Goal: Task Accomplishment & Management: Manage account settings

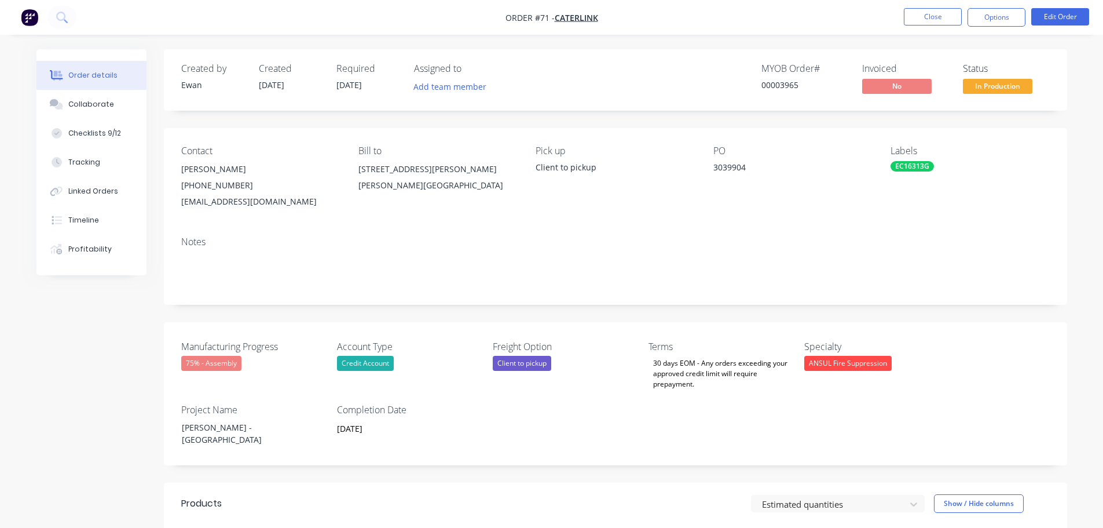
scroll to position [463, 0]
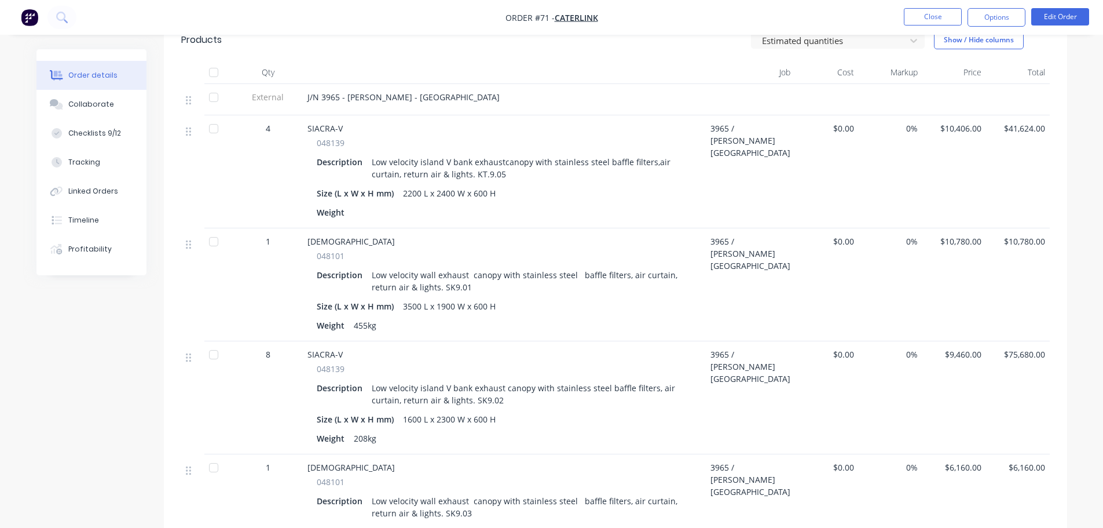
click at [1073, 275] on div "Order details Collaborate Checklists 9/12 Tracking Linked Orders Timeline Profi…" at bounding box center [552, 387] width 1054 height 1603
drag, startPoint x: 1066, startPoint y: 350, endPoint x: 1111, endPoint y: 342, distance: 46.5
click at [1076, 349] on div "Order details Collaborate Checklists 9/12 Tracking Linked Orders Timeline Profi…" at bounding box center [552, 387] width 1054 height 1603
click at [1092, 394] on div "Order details Collaborate Checklists 9/12 Tracking Linked Orders Timeline Profi…" at bounding box center [551, 363] width 1103 height 1652
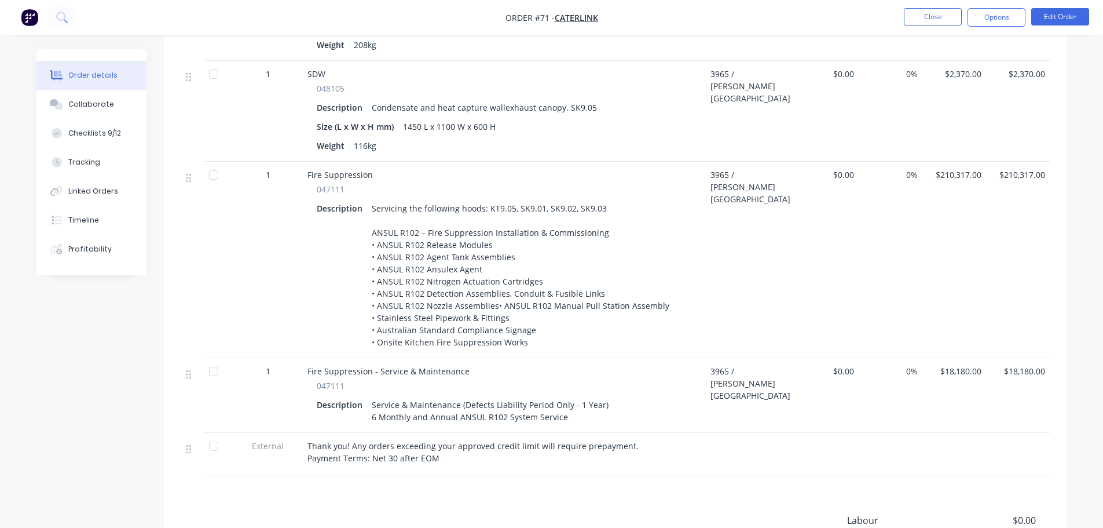
scroll to position [927, 0]
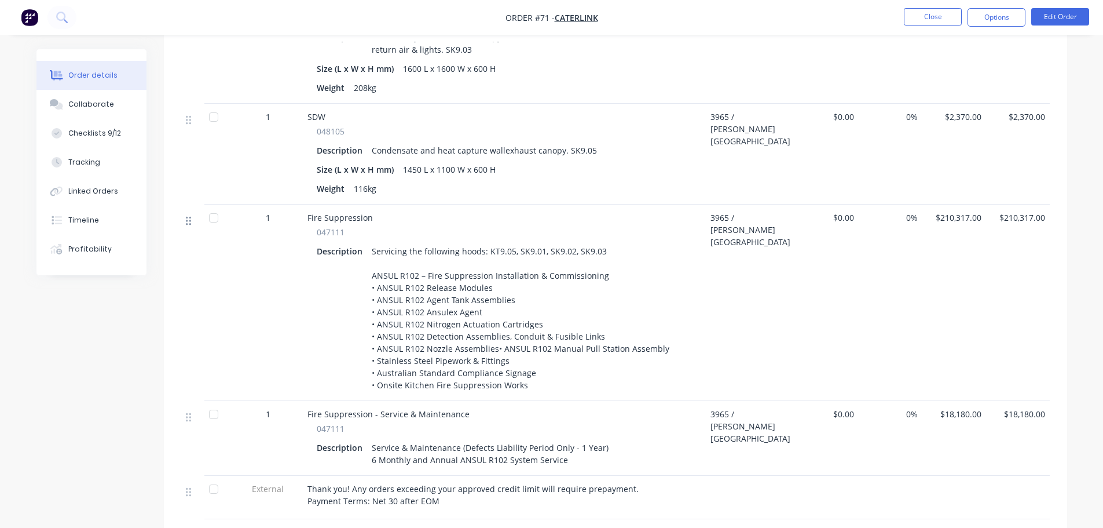
click at [191, 215] on icon at bounding box center [188, 220] width 5 height 10
drag, startPoint x: 191, startPoint y: 214, endPoint x: 445, endPoint y: 213, distance: 254.3
click at [376, 211] on div "Fire Suppression" at bounding box center [506, 217] width 396 height 12
click at [1063, 18] on button "Edit Order" at bounding box center [1060, 16] width 58 height 17
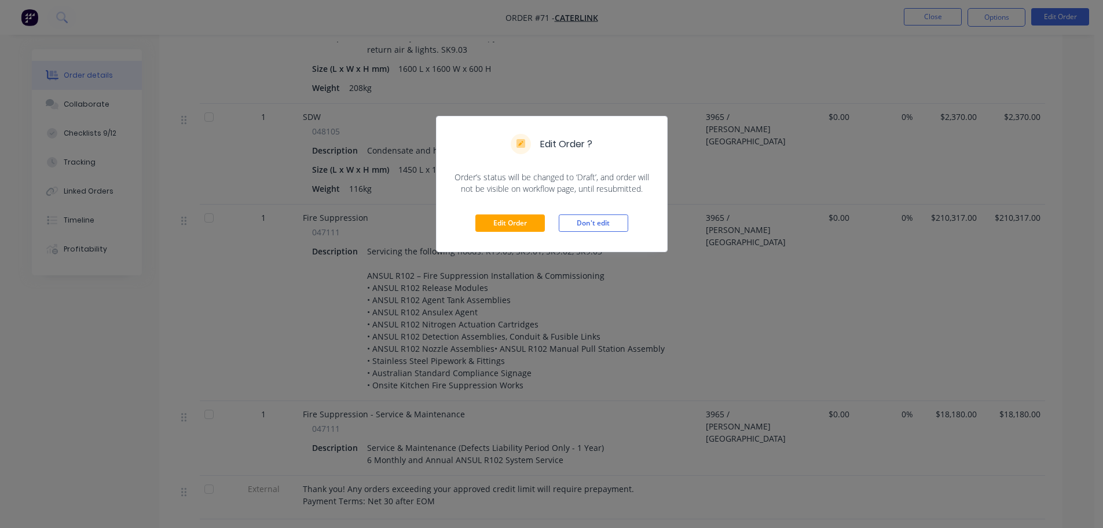
drag, startPoint x: 501, startPoint y: 214, endPoint x: 504, endPoint y: 223, distance: 9.9
click at [502, 215] on div "Edit Order Don't edit" at bounding box center [552, 223] width 231 height 57
click at [506, 222] on button "Edit Order" at bounding box center [509, 222] width 69 height 17
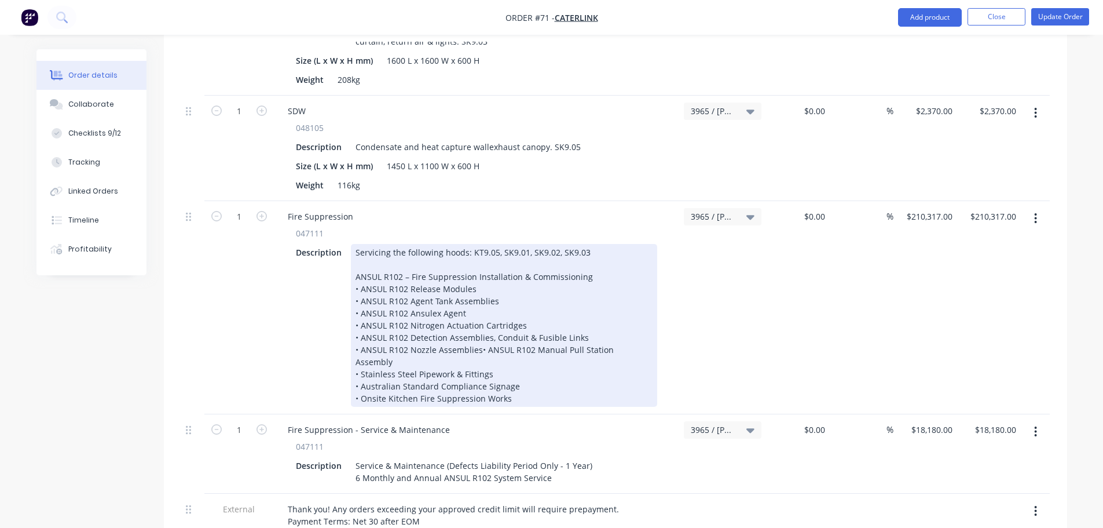
scroll to position [985, 0]
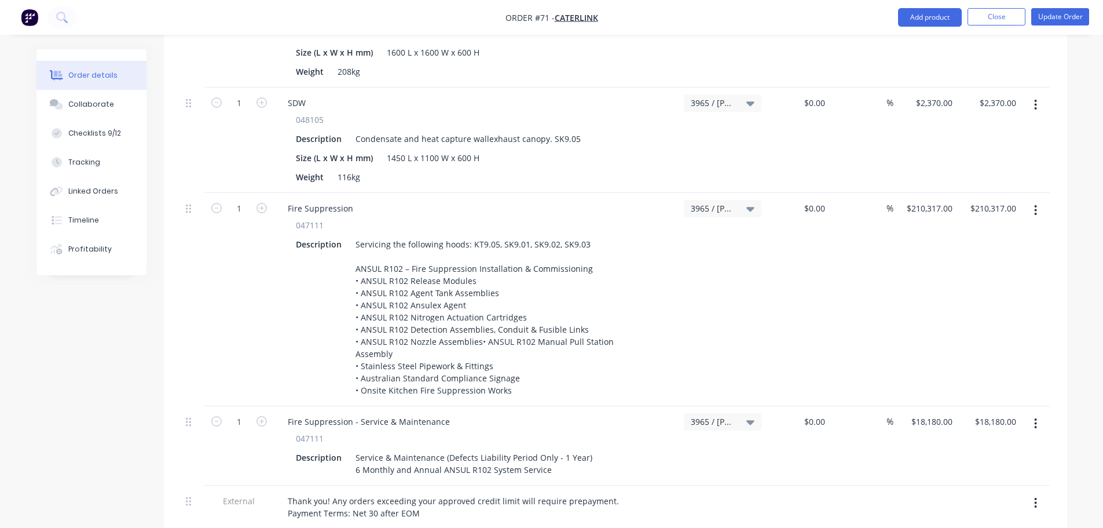
click at [1034, 204] on icon "button" at bounding box center [1035, 210] width 3 height 13
click at [1009, 255] on div "Duplicate" at bounding box center [994, 263] width 89 height 17
type input "$210,317.00"
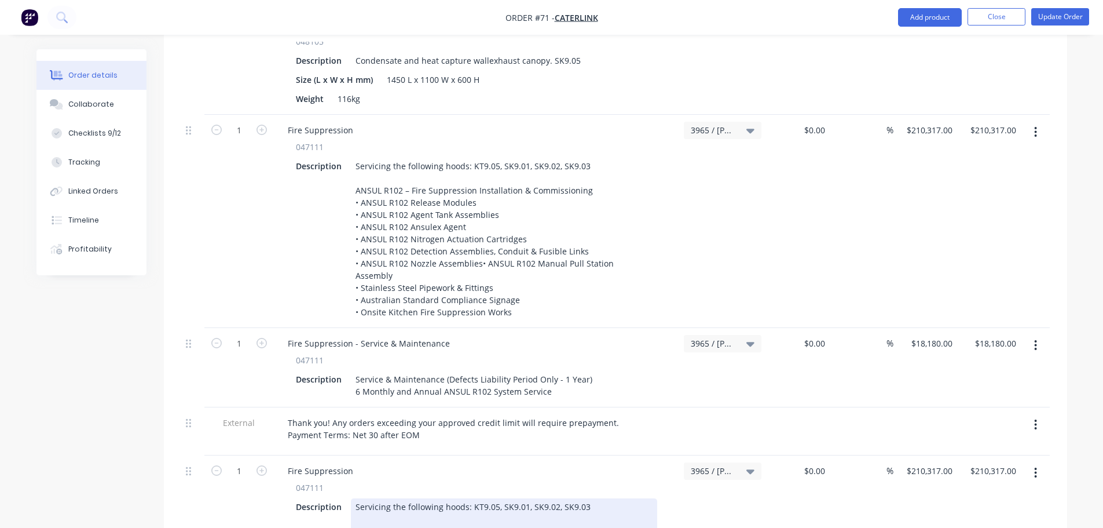
scroll to position [1216, 0]
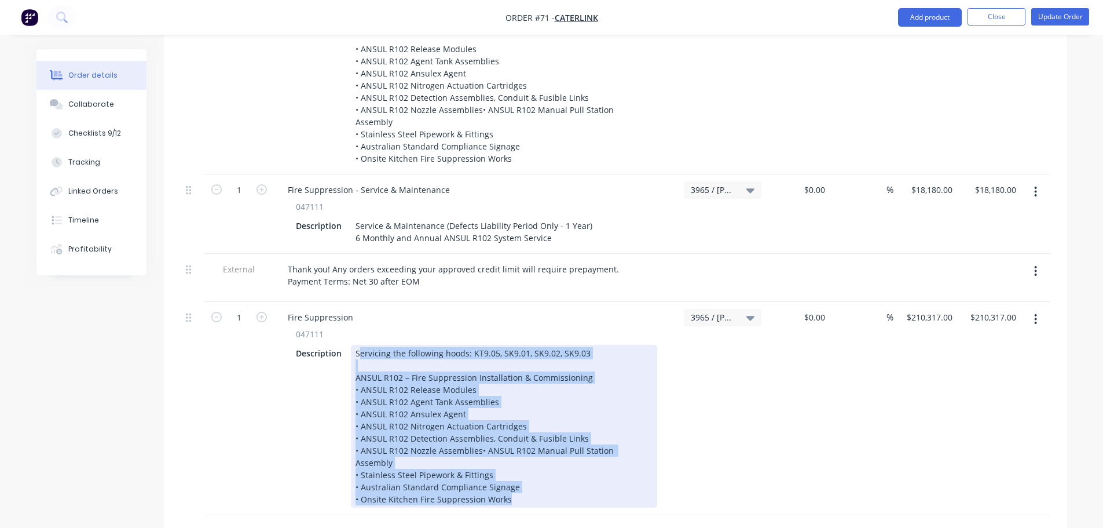
drag, startPoint x: 519, startPoint y: 445, endPoint x: 359, endPoint y: 317, distance: 204.9
click at [359, 345] on div "Servicing the following hoods: KT9.05, SK9.01, SK9.02, SK9.03 ANSUL R102 – Fire…" at bounding box center [504, 426] width 306 height 163
click at [470, 345] on div "Servicing the following hoods: KT9.05, SK9.01, SK9.02, SK9.03 ANSUL R102 – Fire…" at bounding box center [504, 426] width 306 height 163
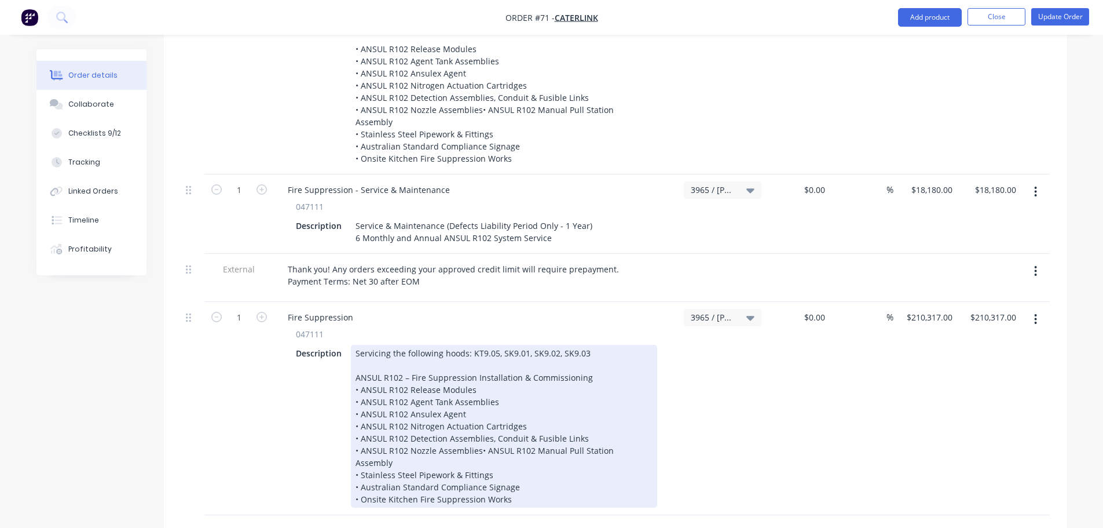
click at [522, 444] on div "Servicing the following hoods: KT9.05, SK9.01, SK9.02, SK9.03 ANSUL R102 – Fire…" at bounding box center [504, 426] width 306 height 163
drag, startPoint x: 432, startPoint y: 460, endPoint x: 422, endPoint y: 460, distance: 9.9
click at [432, 460] on div "Servicing the following hoods: KT9.05, SK9.01, SK9.02, SK9.03 ANSUL R102 – Fire…" at bounding box center [504, 432] width 306 height 175
click at [412, 461] on div "Servicing the following hoods: KT9.05, SK9.01, SK9.02, SK9.03 ANSUL R102 – Fire…" at bounding box center [504, 432] width 306 height 175
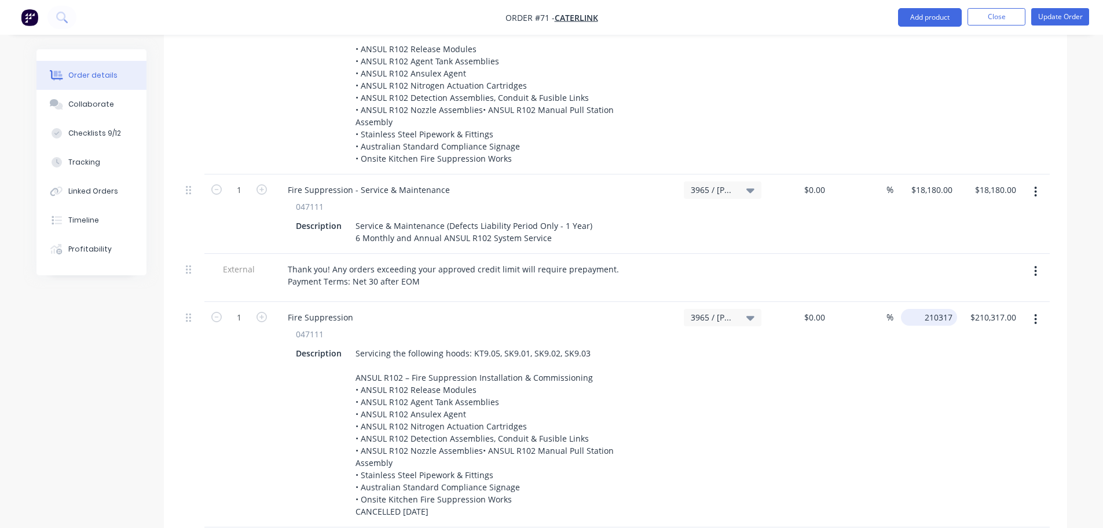
click at [911, 302] on div "210317 $210,317.00" at bounding box center [926, 414] width 64 height 225
click at [926, 309] on input "210317" at bounding box center [941, 317] width 34 height 17
click at [937, 309] on input "210317" at bounding box center [941, 317] width 34 height 17
click at [919, 302] on div "$210,317.00 210317" at bounding box center [926, 414] width 64 height 225
click at [930, 309] on input "210317" at bounding box center [932, 317] width 52 height 17
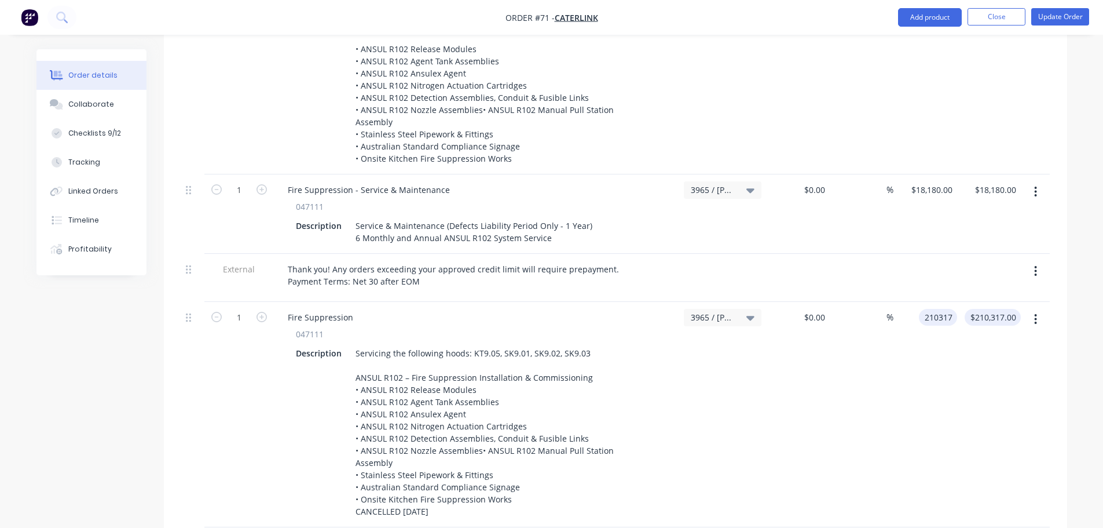
type input "$210,317.00"
type input "210317.00"
click at [1005, 309] on input "210317.00" at bounding box center [998, 317] width 45 height 17
click at [992, 309] on input "210317.00" at bounding box center [998, 317] width 45 height 17
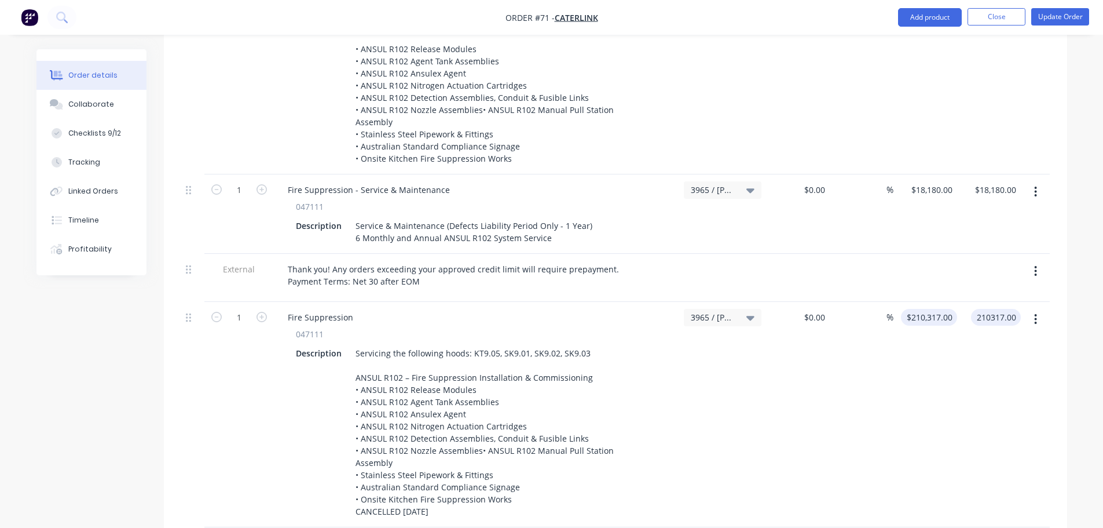
type input "210317"
type input "$210,317.00"
click at [934, 309] on input "210317" at bounding box center [941, 317] width 34 height 17
click at [924, 309] on div "210317 210317" at bounding box center [941, 317] width 34 height 17
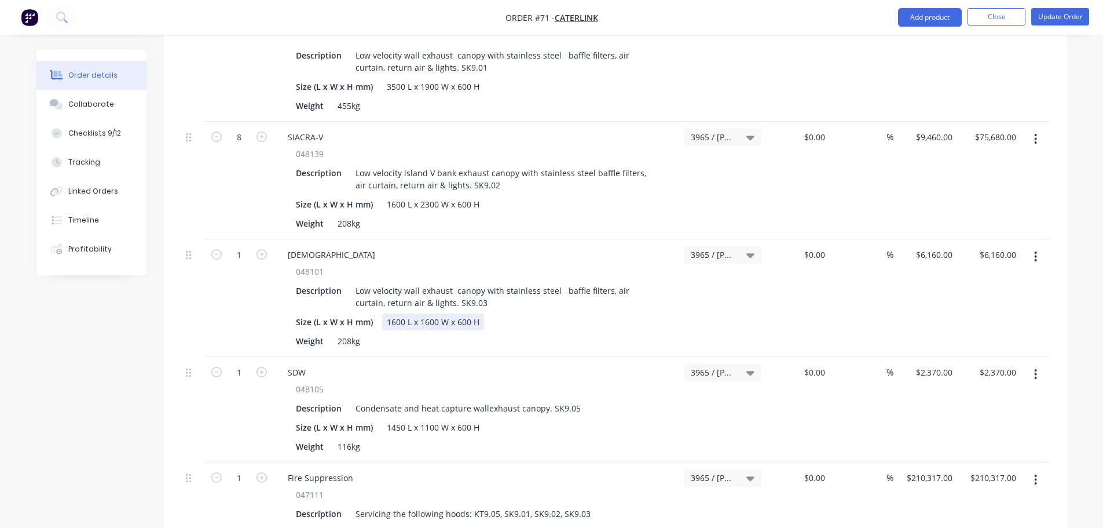
scroll to position [695, 0]
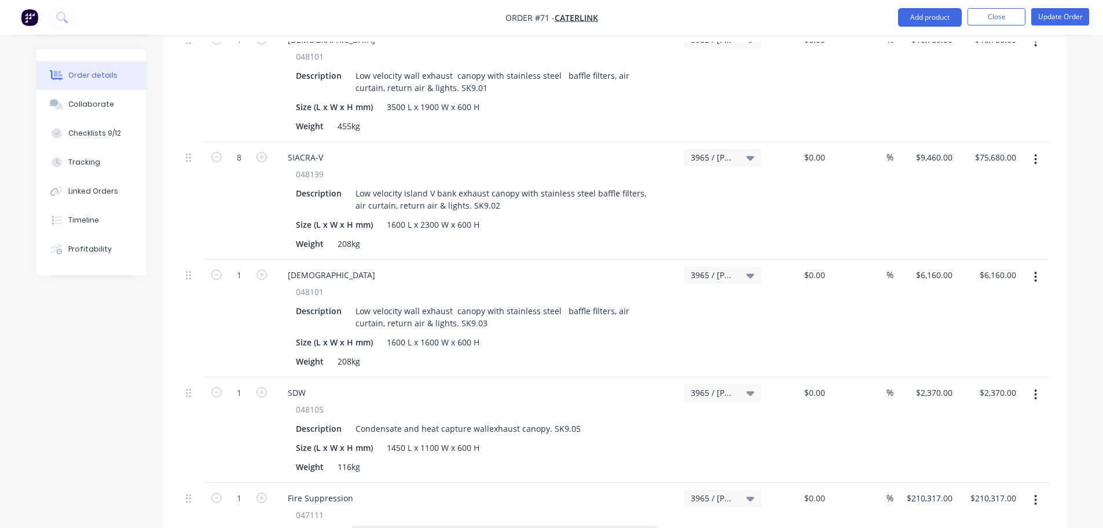
type input "$210,317.00"
click at [88, 100] on div "Collaborate" at bounding box center [91, 104] width 46 height 10
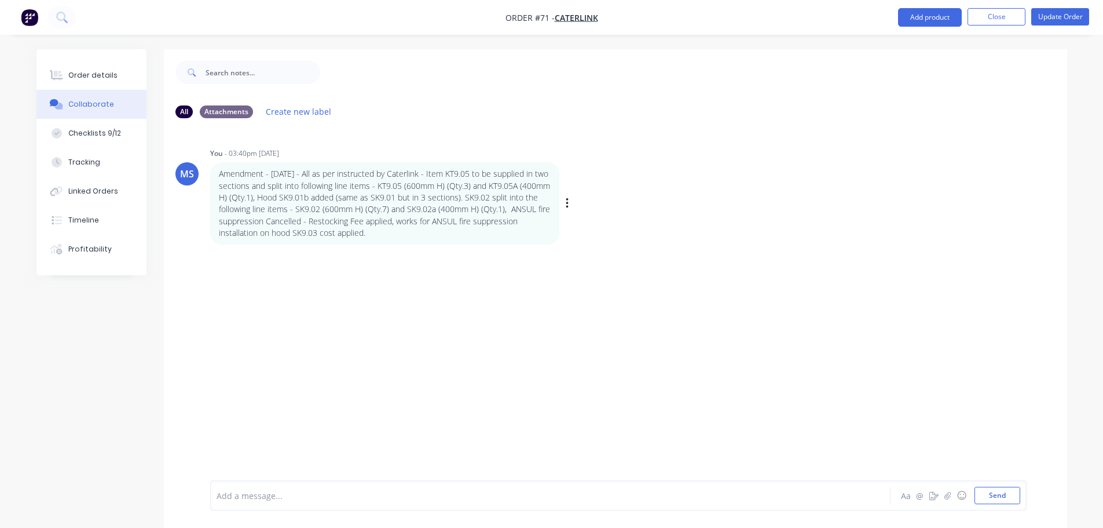
drag, startPoint x: 445, startPoint y: 233, endPoint x: 209, endPoint y: 171, distance: 243.7
click at [209, 171] on div "MS You - 03:40pm [DATE] Amendment - [DATE] - All as per instructed by Caterlink…" at bounding box center [615, 195] width 903 height 100
click at [453, 329] on div "MS You - 03:40pm [DATE] Amendment - [DATE] - All as per instructed by Caterlink…" at bounding box center [615, 303] width 903 height 353
click at [114, 72] on button "Order details" at bounding box center [91, 75] width 110 height 29
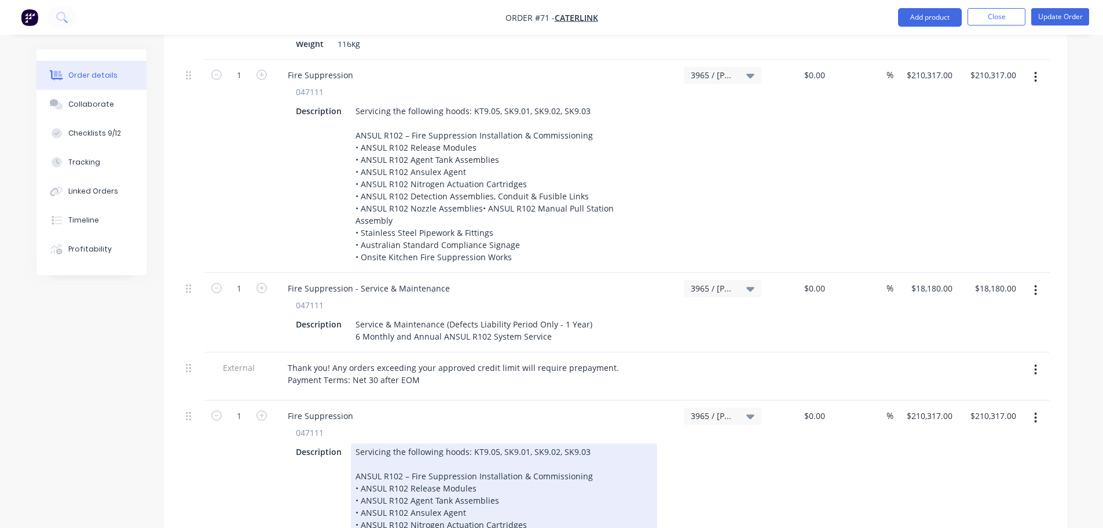
scroll to position [1216, 0]
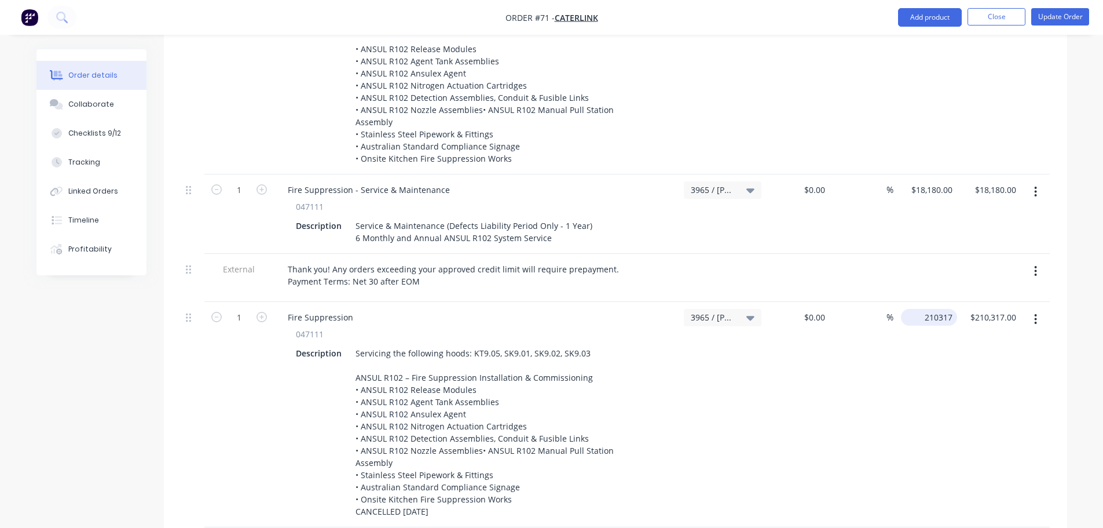
click at [940, 309] on input "210317" at bounding box center [932, 317] width 52 height 17
paste input "210317"
type input "$-210,317.00"
click at [930, 358] on div "$-210,317.00 -210317" at bounding box center [926, 414] width 64 height 225
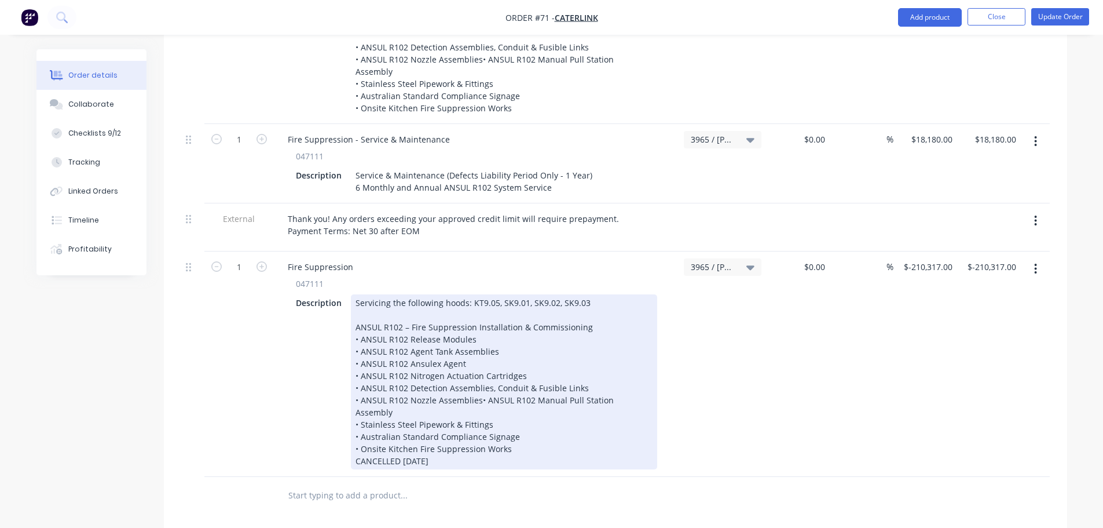
scroll to position [1266, 0]
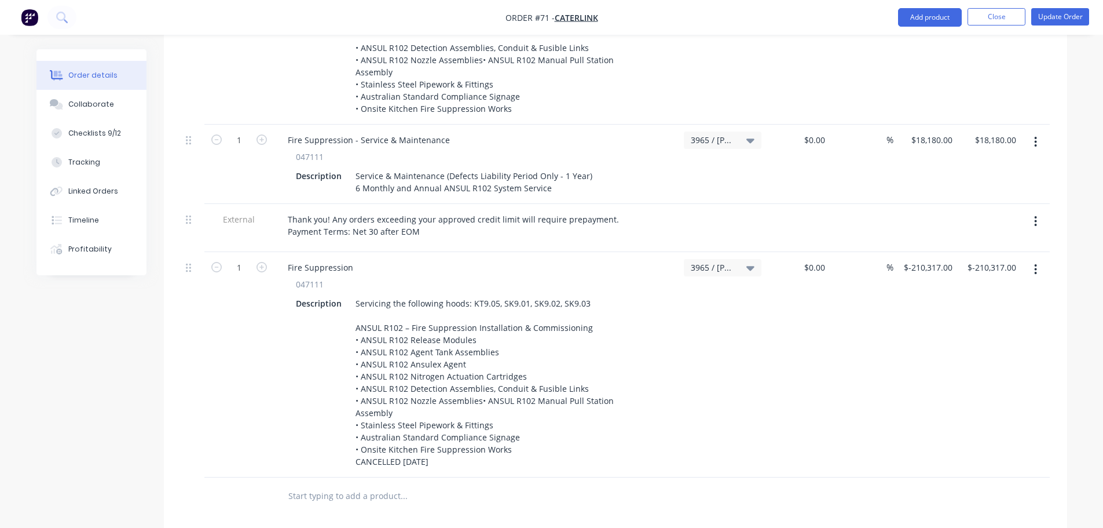
click at [1029, 259] on button "button" at bounding box center [1035, 269] width 27 height 21
click at [1000, 314] on div "Duplicate" at bounding box center [994, 322] width 89 height 17
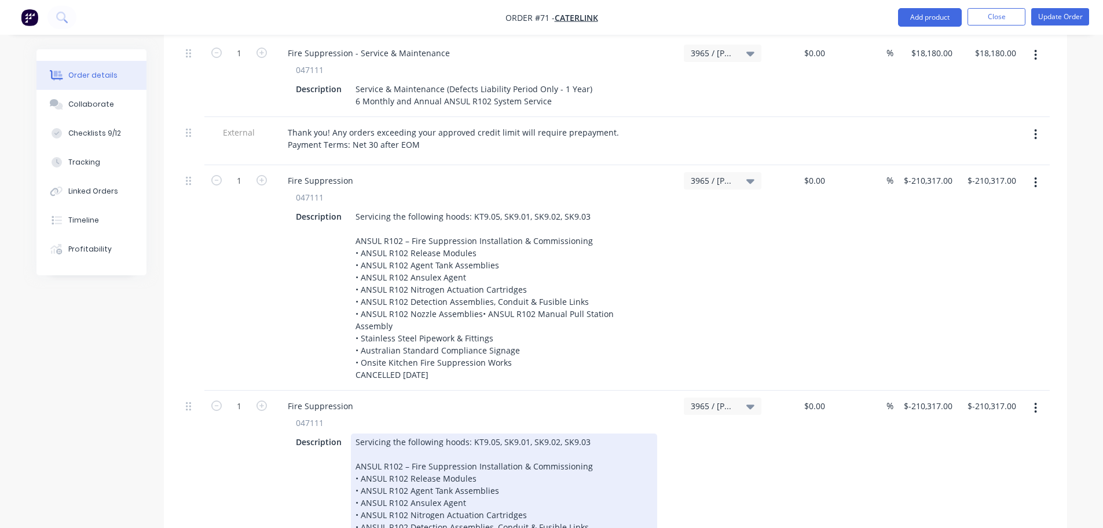
scroll to position [1498, 0]
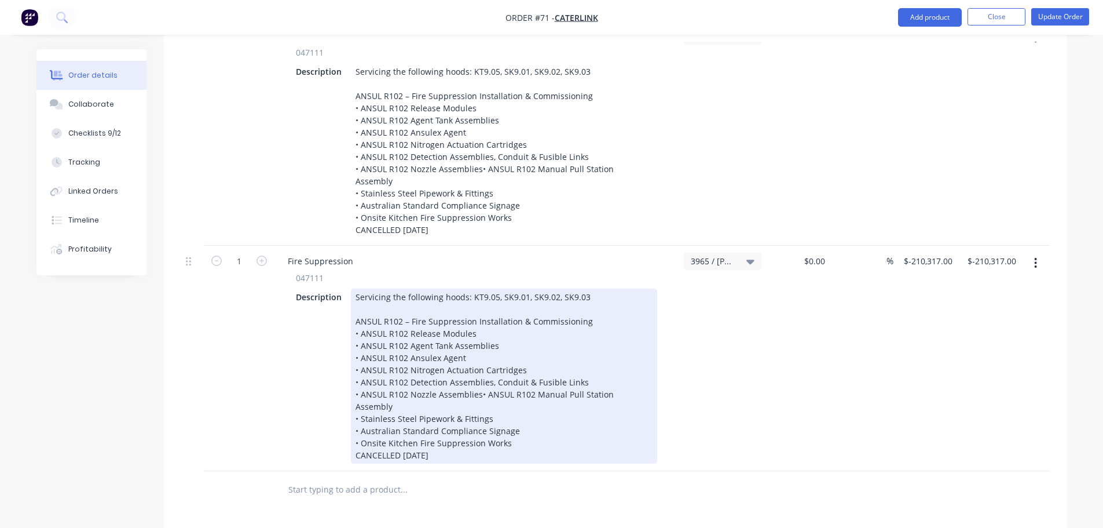
drag, startPoint x: 463, startPoint y: 393, endPoint x: 356, endPoint y: 250, distance: 178.3
click at [356, 288] on div "Servicing the following hoods: KT9.05, SK9.01, SK9.02, SK9.03 ANSUL R102 – Fire…" at bounding box center [504, 375] width 306 height 175
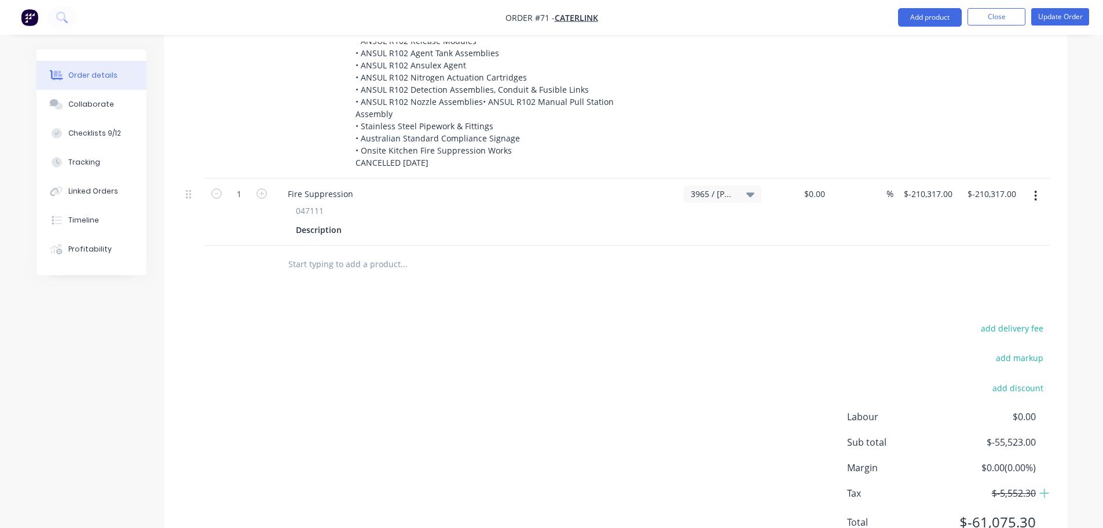
scroll to position [1391, 0]
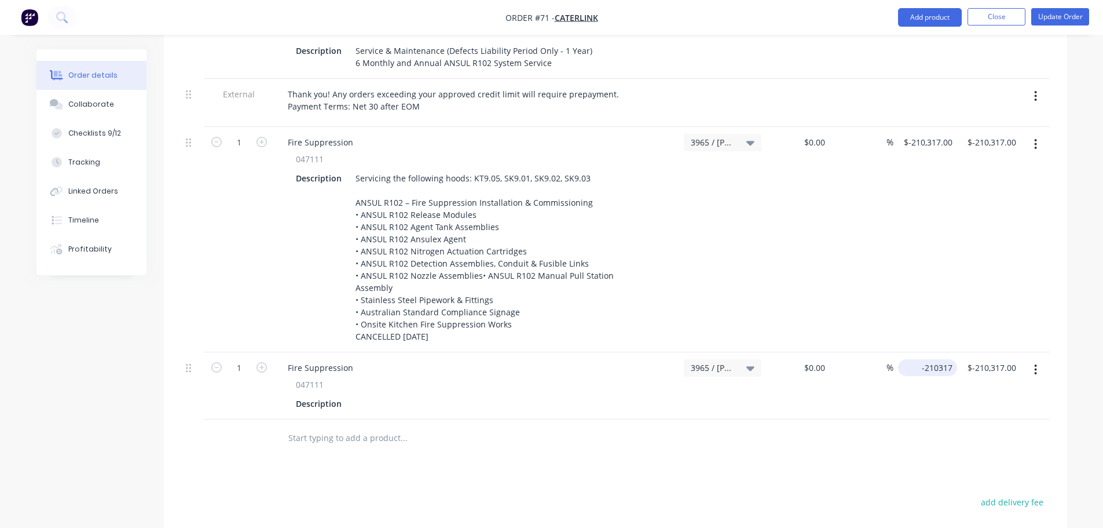
click at [919, 359] on div "-210317 $-210,317.00" at bounding box center [927, 367] width 59 height 17
click at [919, 359] on div "-210317 -210317" at bounding box center [936, 367] width 41 height 17
type input "$9,651.60"
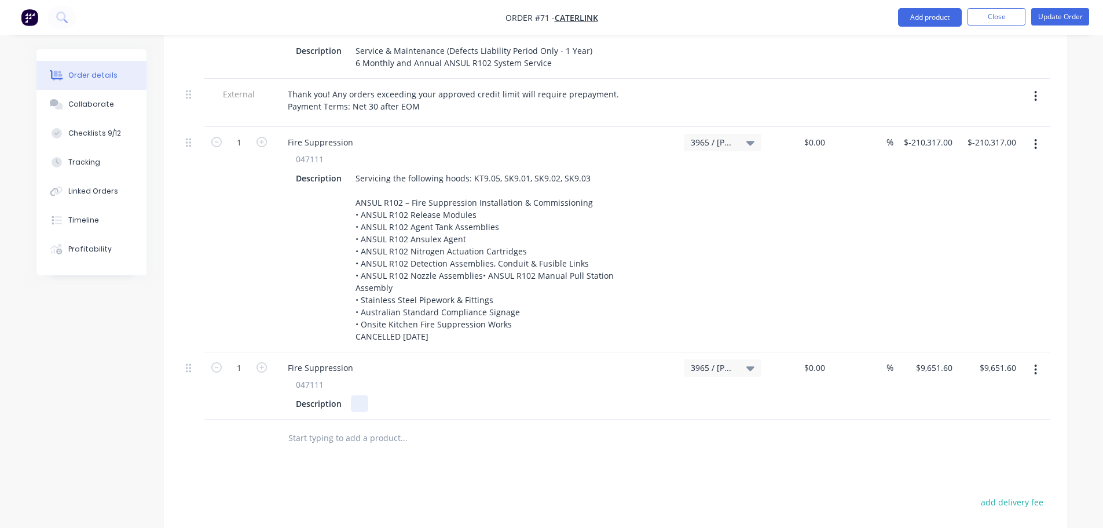
click at [352, 395] on div at bounding box center [359, 403] width 17 height 17
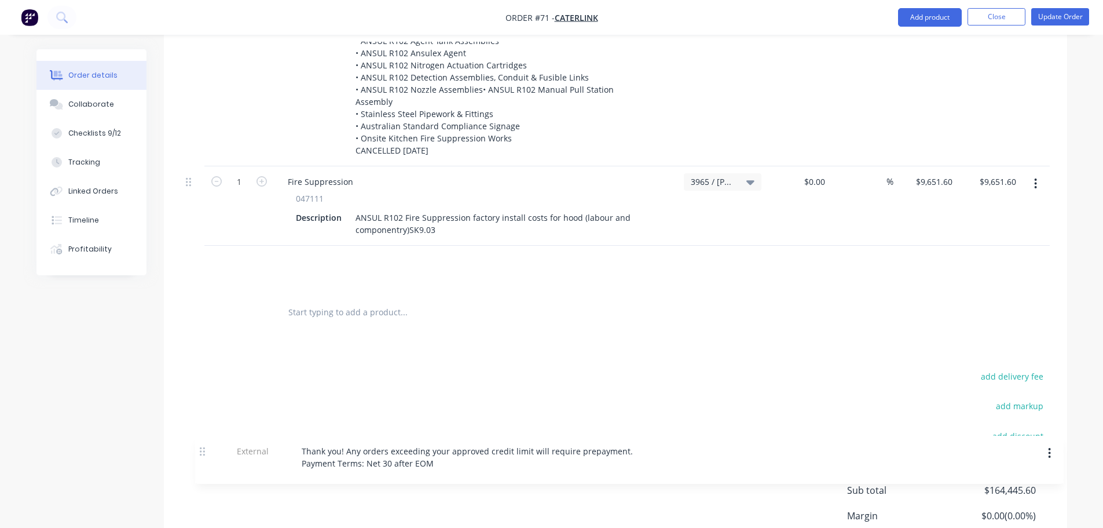
scroll to position [1530, 0]
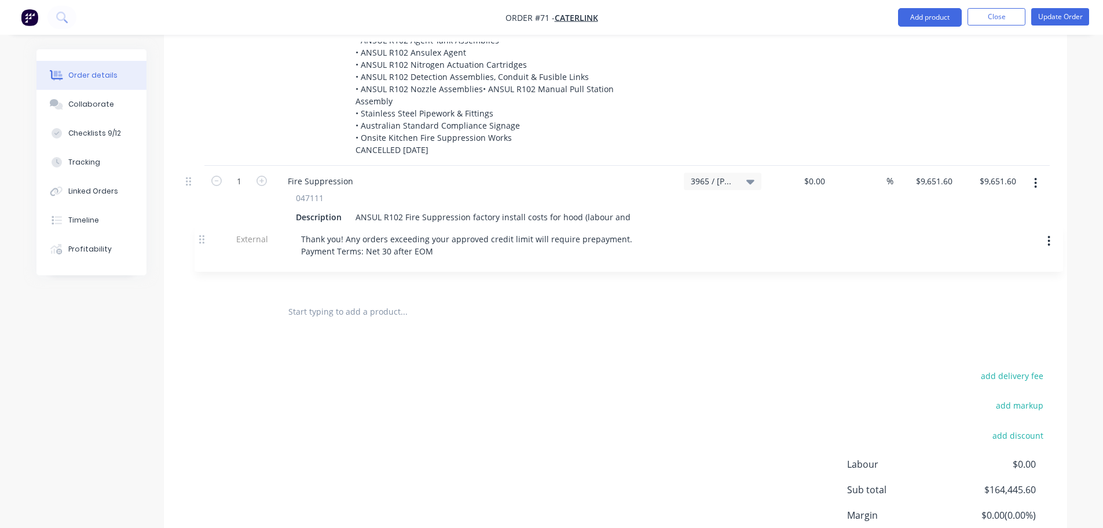
drag, startPoint x: 192, startPoint y: 232, endPoint x: 200, endPoint y: 222, distance: 12.4
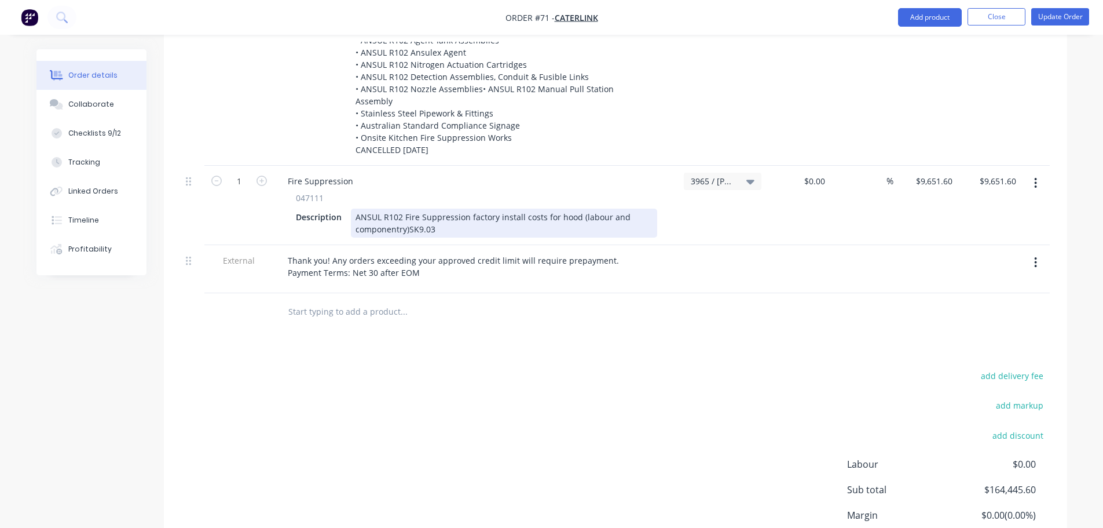
click at [456, 208] on div "ANSUL R102 Fire Suppression factory install costs for hood (labour and componen…" at bounding box center [504, 222] width 306 height 29
click at [404, 208] on div "ANSUL R102 Fire Suppression factory install costs for hood (labour and componen…" at bounding box center [504, 222] width 306 height 29
click at [442, 208] on div "ANSUL R102 Fire Suppression factory install costs for hood (labour and componen…" at bounding box center [504, 222] width 306 height 29
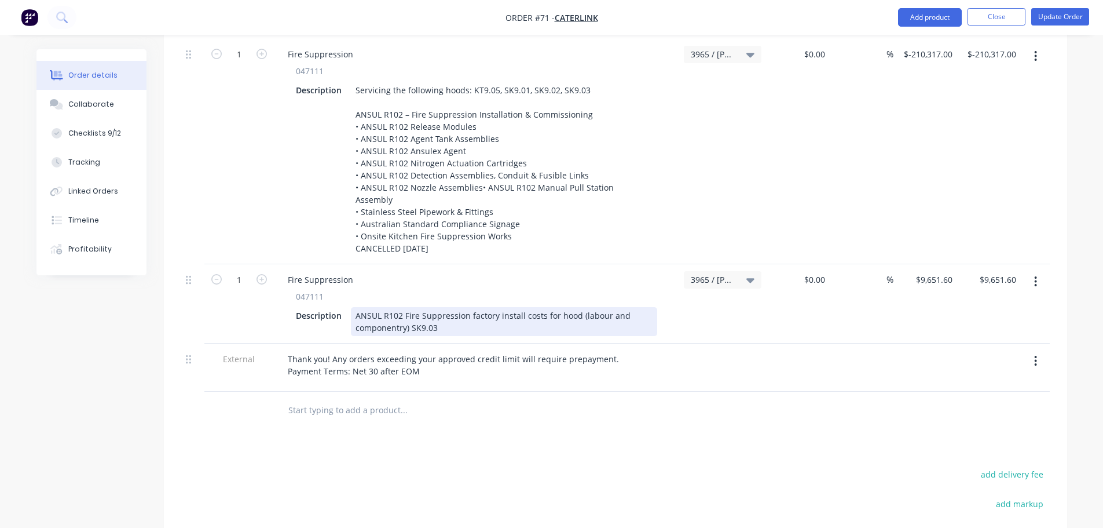
scroll to position [1356, 0]
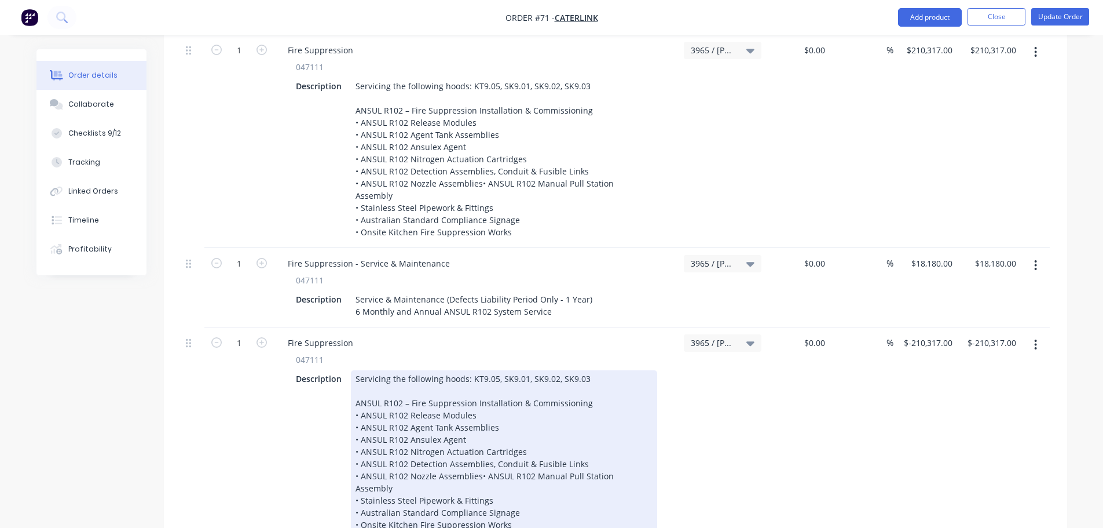
scroll to position [1066, 0]
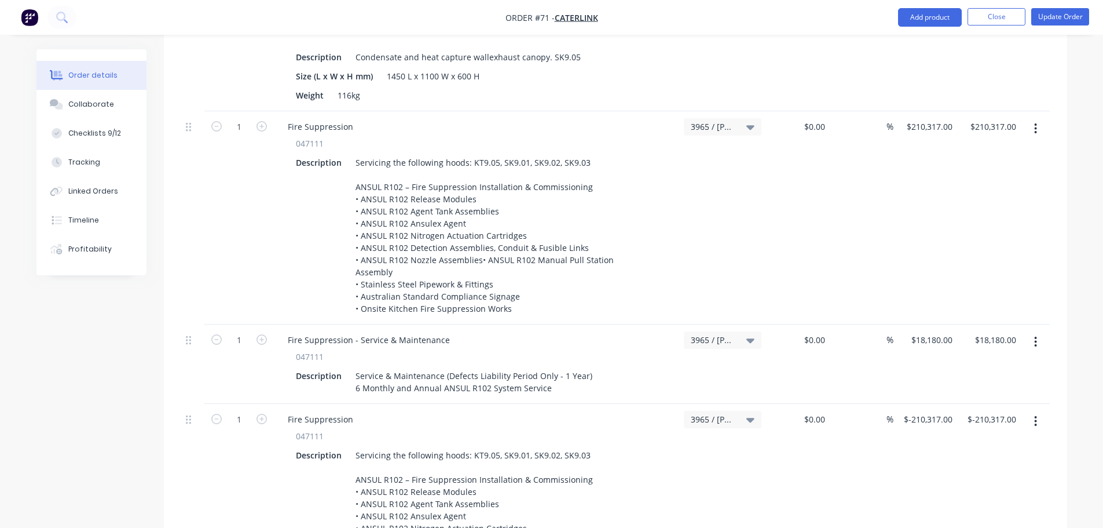
click at [1037, 336] on icon "button" at bounding box center [1036, 341] width 2 height 10
click at [996, 387] on div "Duplicate" at bounding box center [994, 395] width 89 height 17
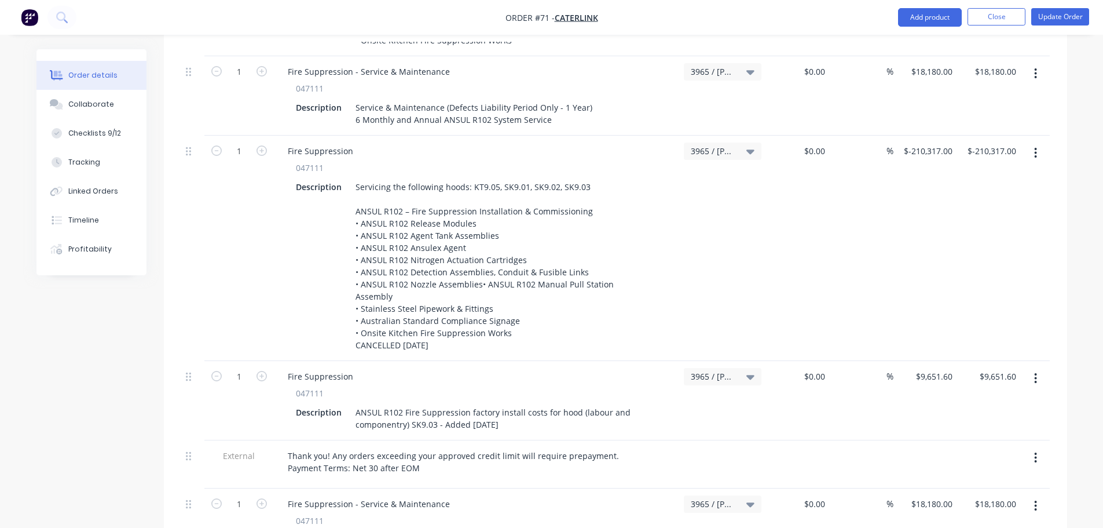
scroll to position [1414, 0]
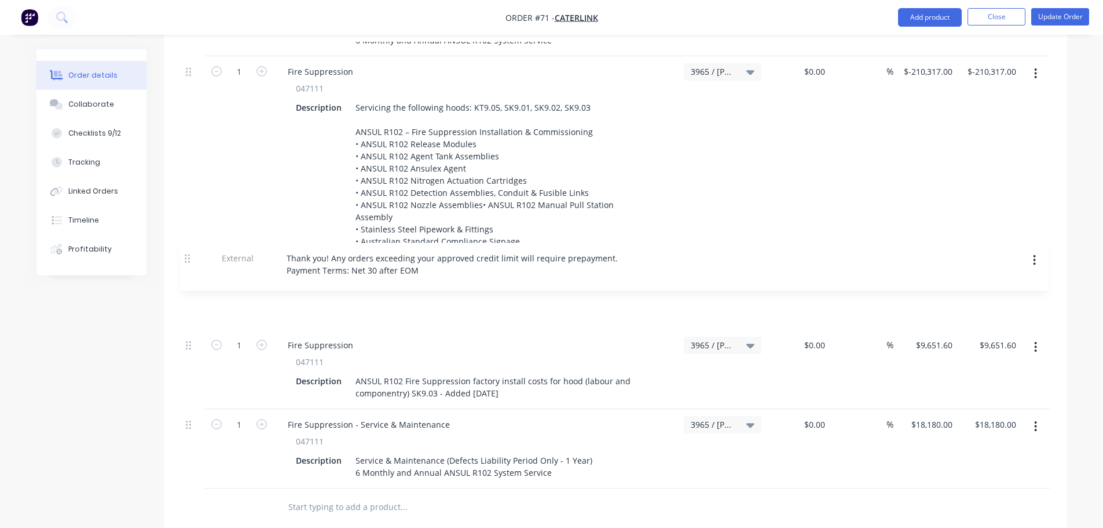
drag, startPoint x: 192, startPoint y: 327, endPoint x: 191, endPoint y: 255, distance: 72.4
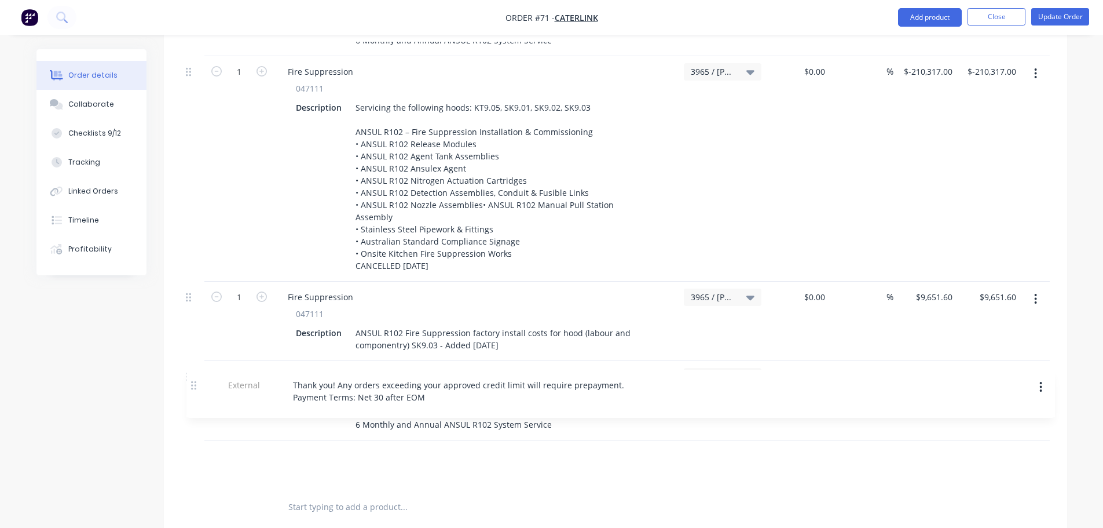
drag, startPoint x: 189, startPoint y: 251, endPoint x: 195, endPoint y: 399, distance: 148.4
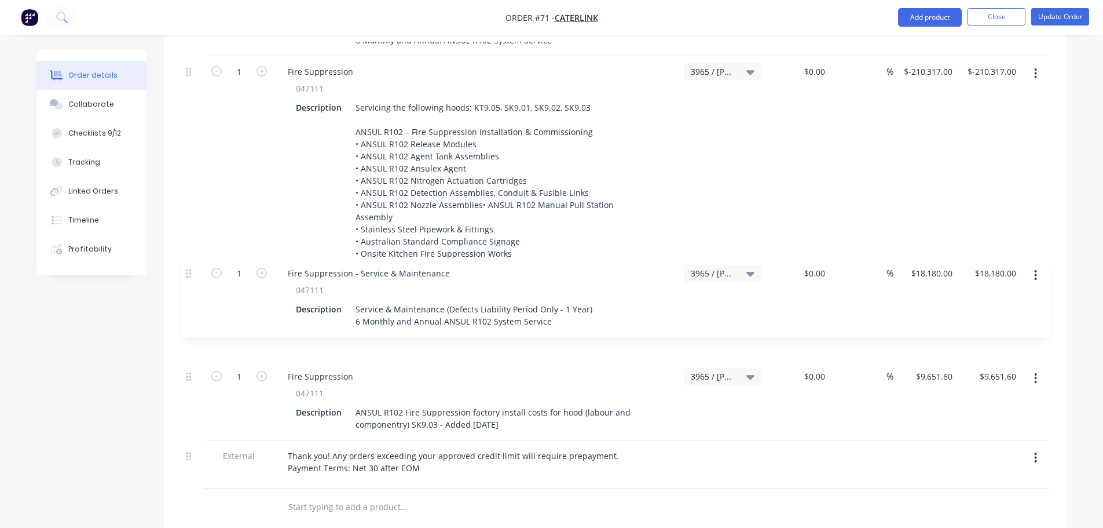
drag, startPoint x: 192, startPoint y: 325, endPoint x: 192, endPoint y: 266, distance: 59.1
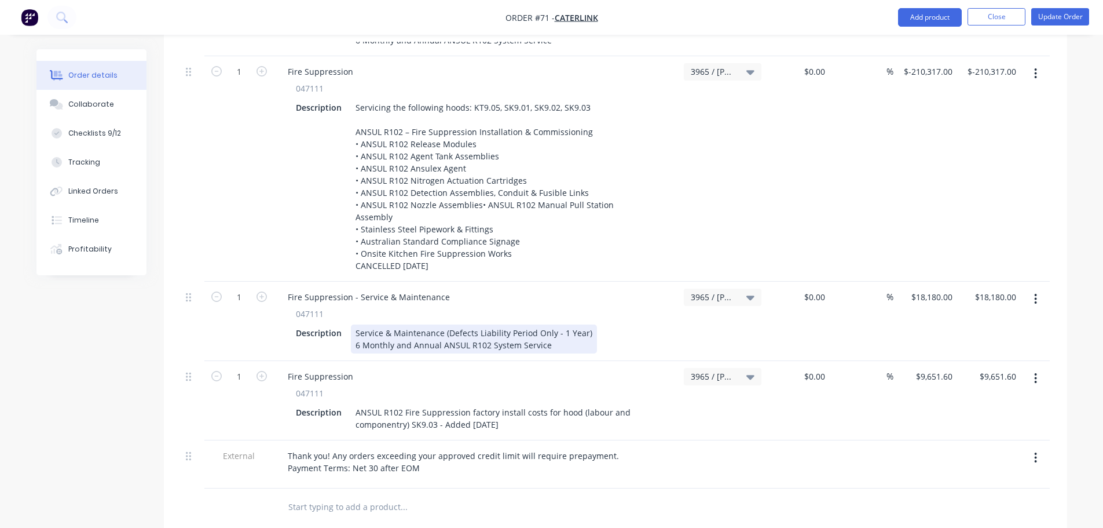
click at [543, 324] on div "Service & Maintenance (Defects Liability Period Only - 1 Year) 6 Monthly and An…" at bounding box center [474, 338] width 246 height 29
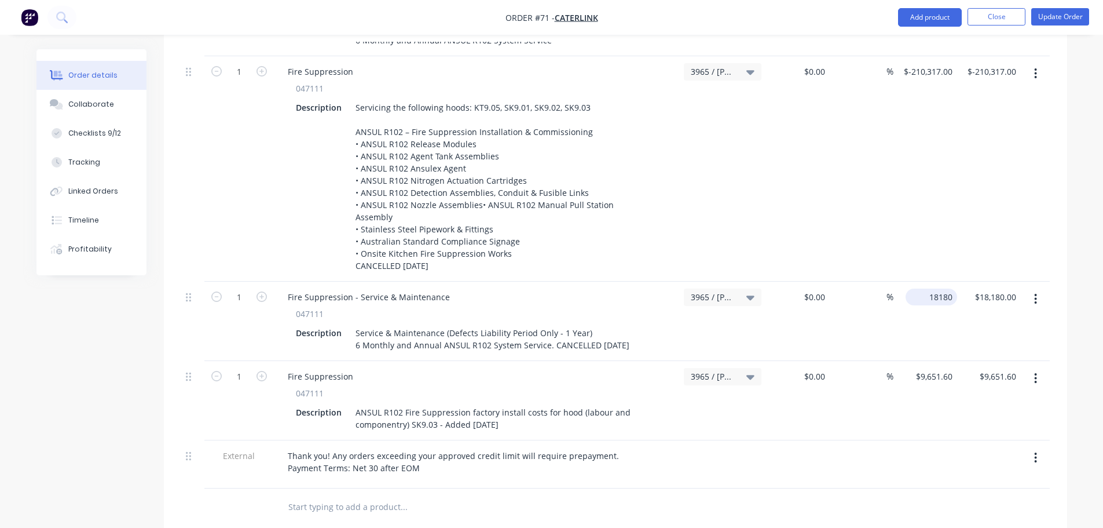
click at [928, 288] on input "18180" at bounding box center [933, 296] width 47 height 17
paste input "18180"
type input "$-18,180.00"
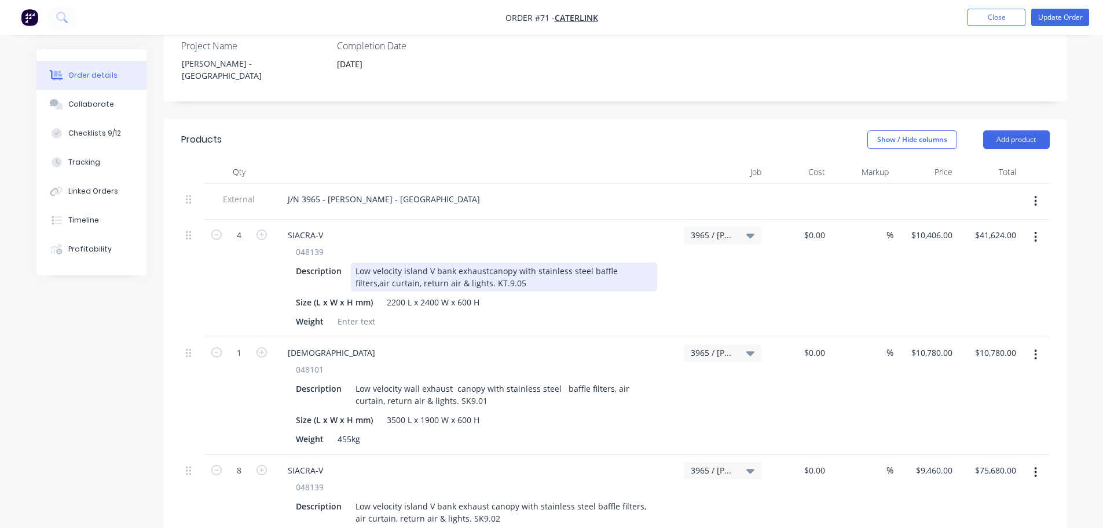
scroll to position [440, 0]
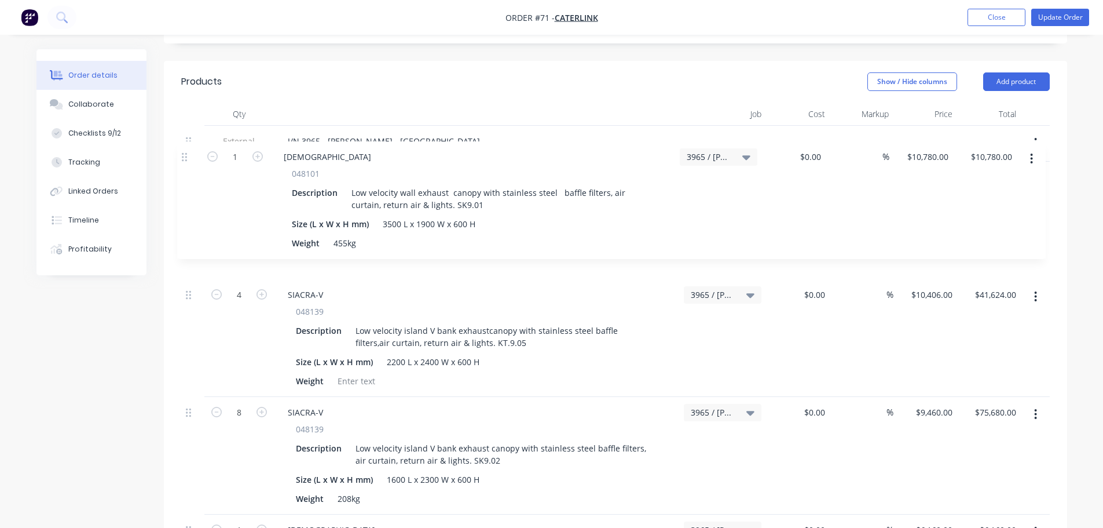
drag, startPoint x: 195, startPoint y: 271, endPoint x: 191, endPoint y: 155, distance: 116.5
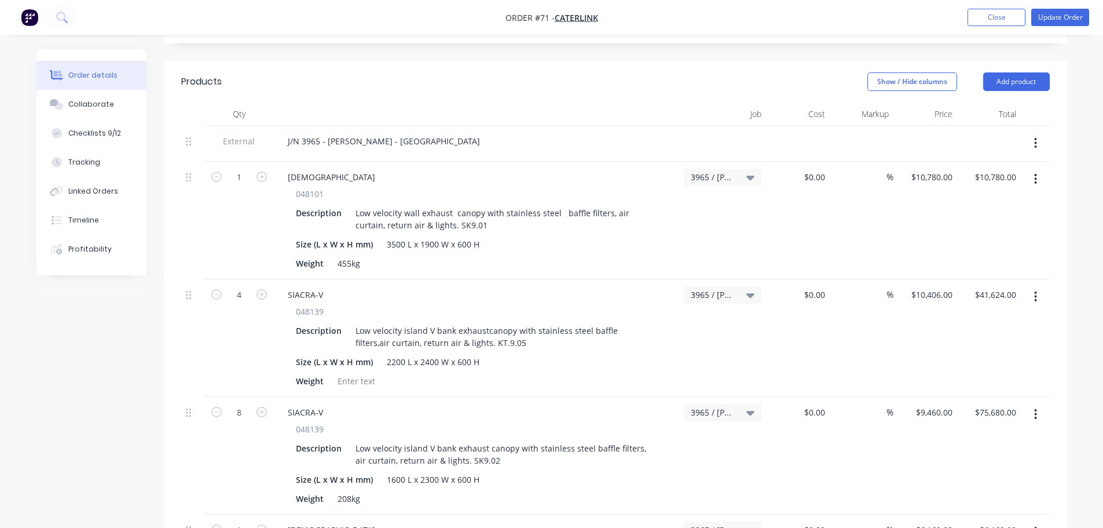
click at [1041, 169] on button "button" at bounding box center [1035, 179] width 27 height 21
click at [1022, 224] on div "Duplicate" at bounding box center [994, 232] width 89 height 17
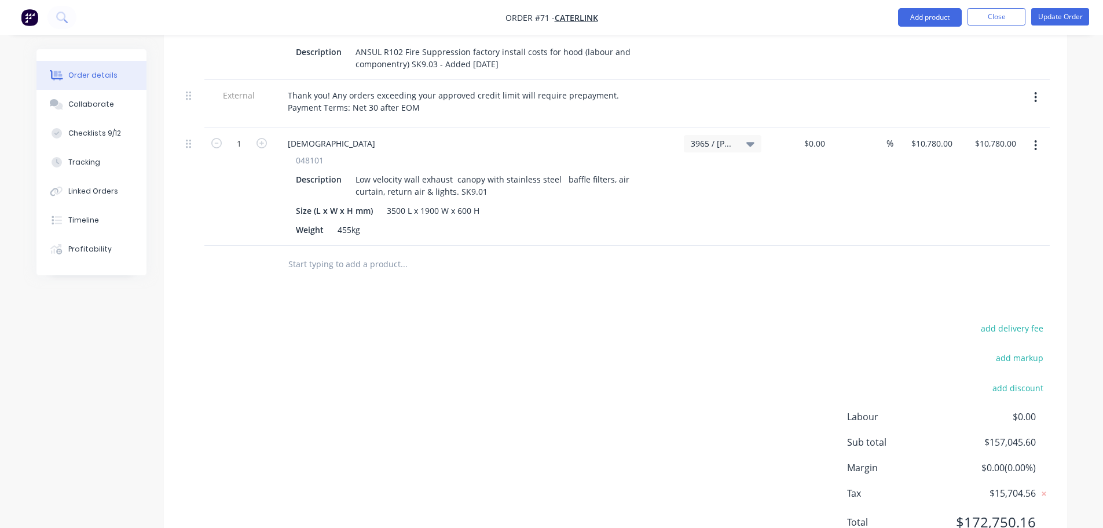
scroll to position [1600, 0]
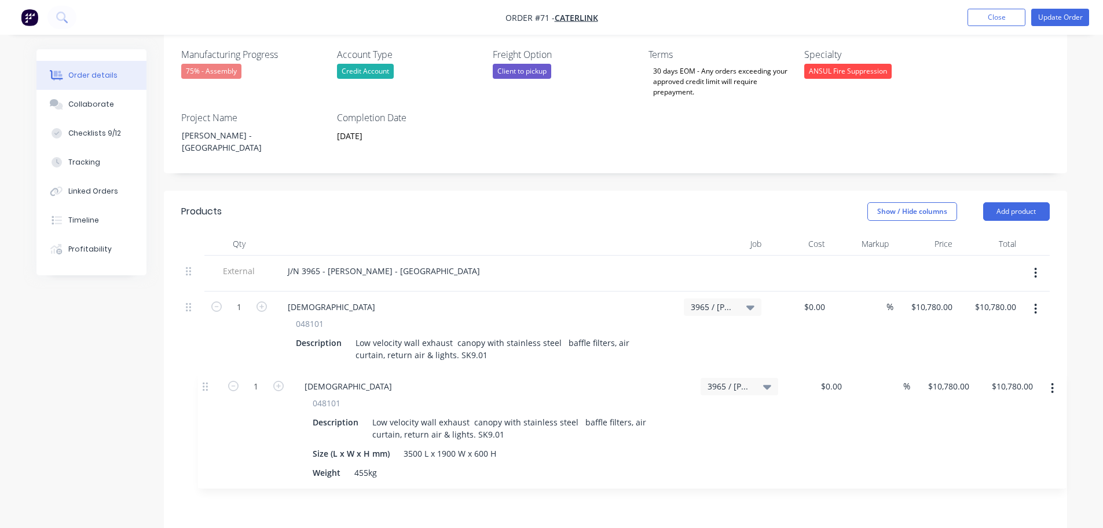
drag, startPoint x: 195, startPoint y: 271, endPoint x: 211, endPoint y: 374, distance: 103.9
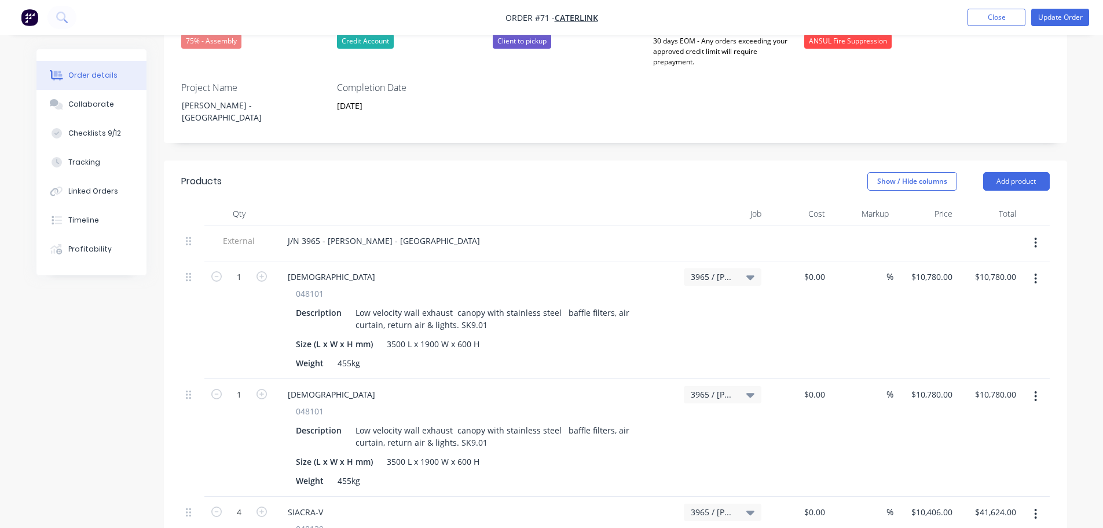
scroll to position [368, 0]
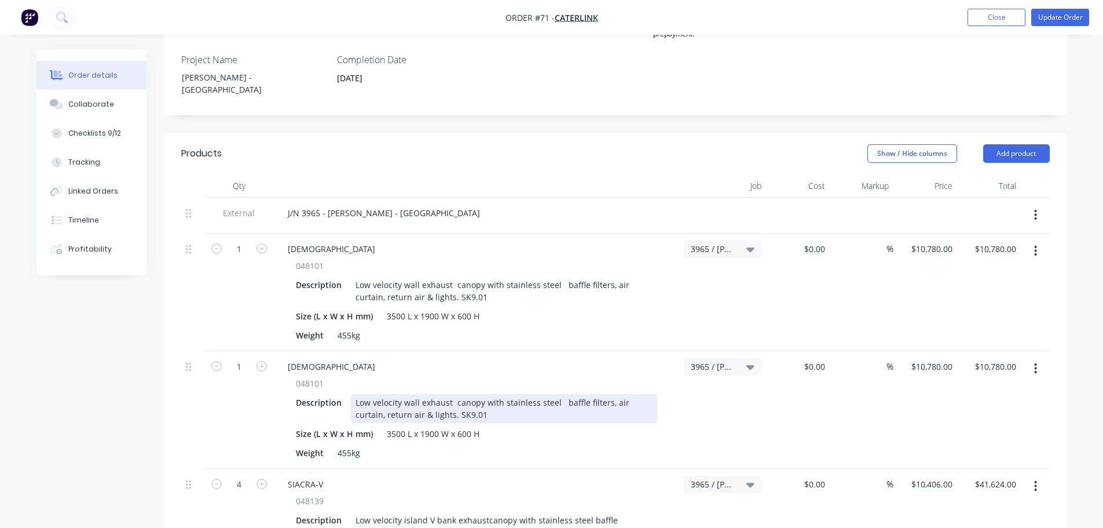
click at [451, 394] on div "Low velocity wall exhaust canopy with stainless steel baffle filters, air curta…" at bounding box center [504, 408] width 306 height 29
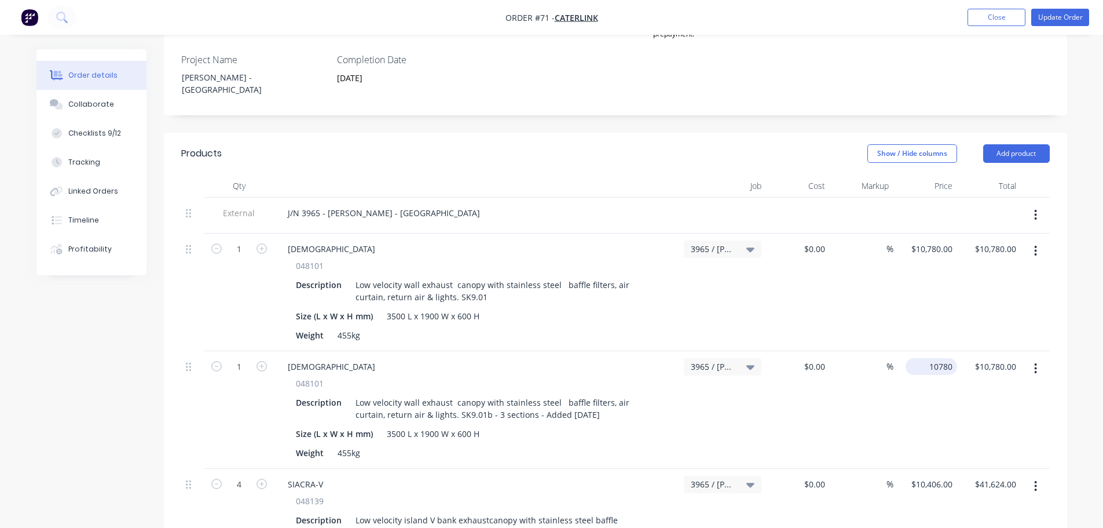
click at [934, 358] on input "10780" at bounding box center [933, 366] width 47 height 17
type input "$13,100.00"
click at [935, 372] on div "$13,100.00 $13,100.00" at bounding box center [926, 410] width 64 height 118
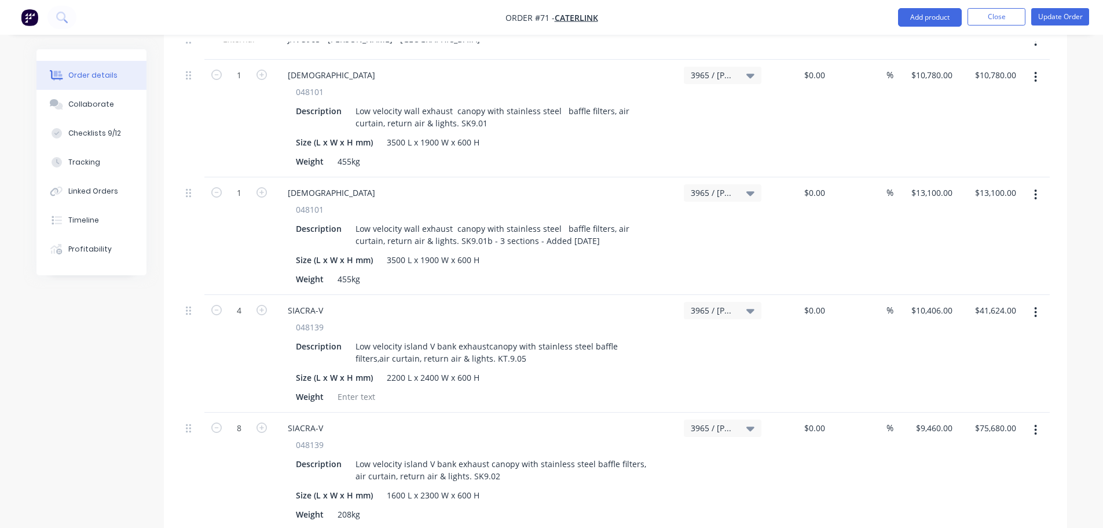
scroll to position [551, 0]
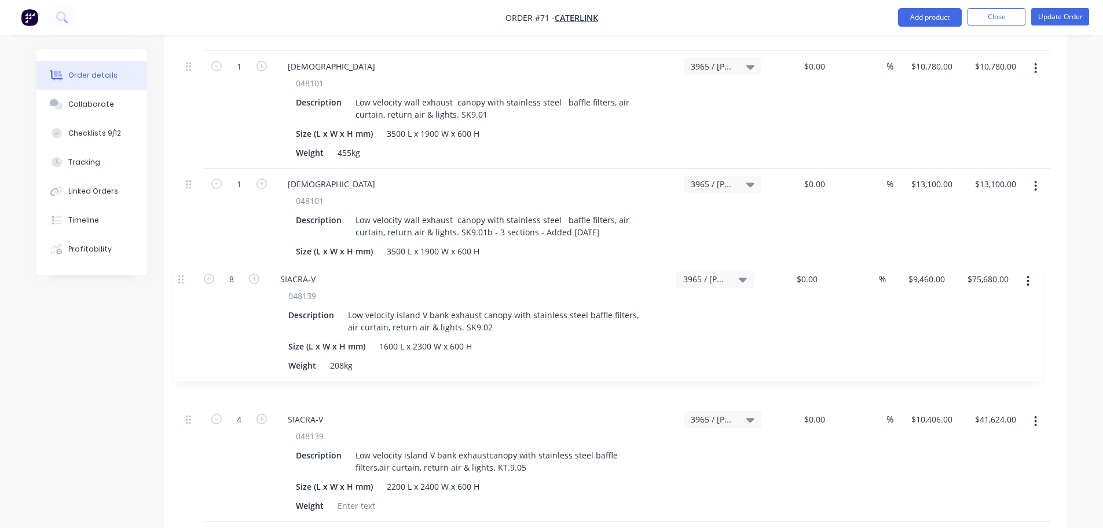
drag, startPoint x: 193, startPoint y: 400, endPoint x: 185, endPoint y: 269, distance: 131.1
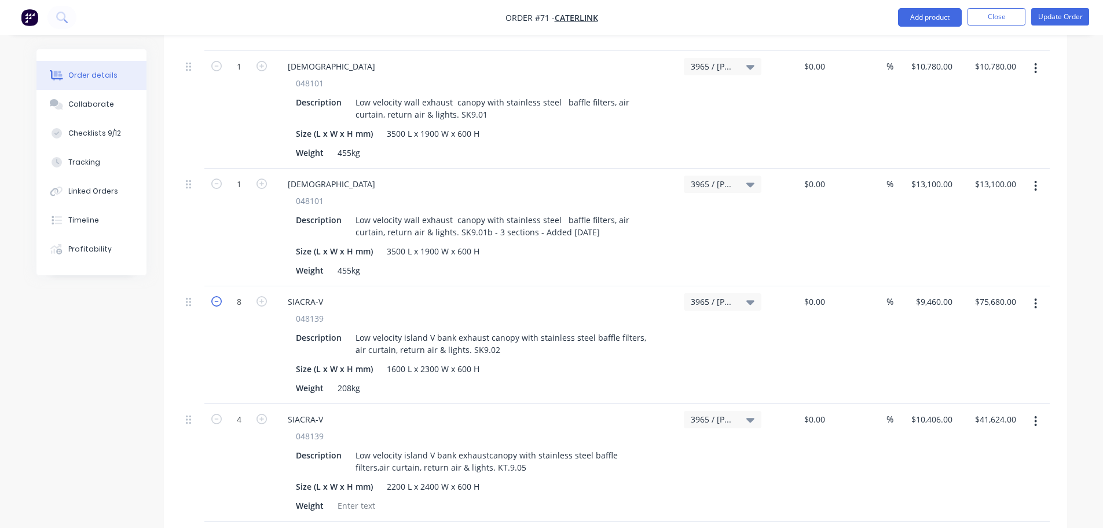
click at [217, 296] on icon "button" at bounding box center [216, 301] width 10 height 10
type input "7"
type input "$66,220.00"
click at [191, 293] on div at bounding box center [193, 301] width 14 height 16
click at [1033, 293] on button "button" at bounding box center [1035, 303] width 27 height 21
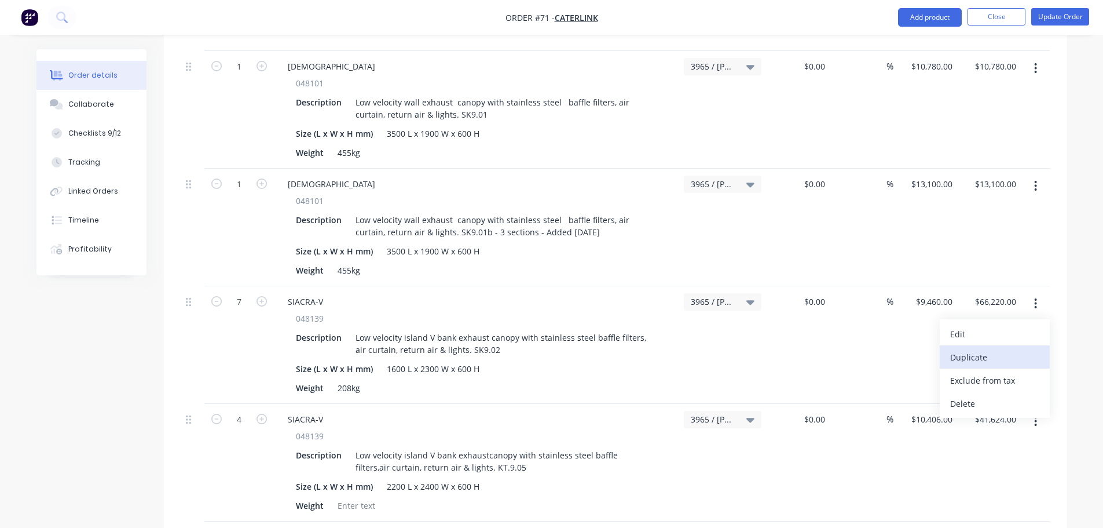
click at [996, 349] on div "Duplicate" at bounding box center [994, 357] width 89 height 17
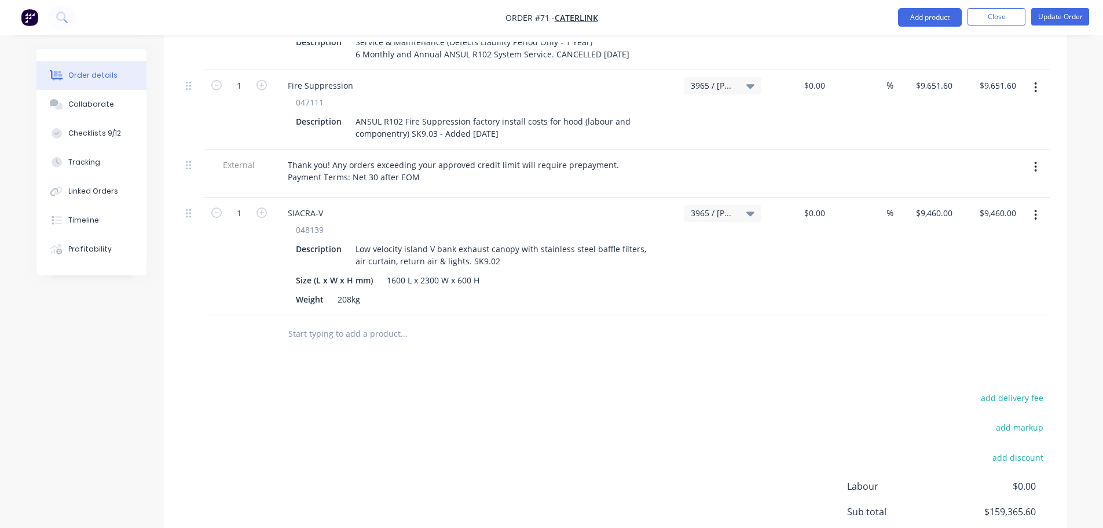
scroll to position [1718, 0]
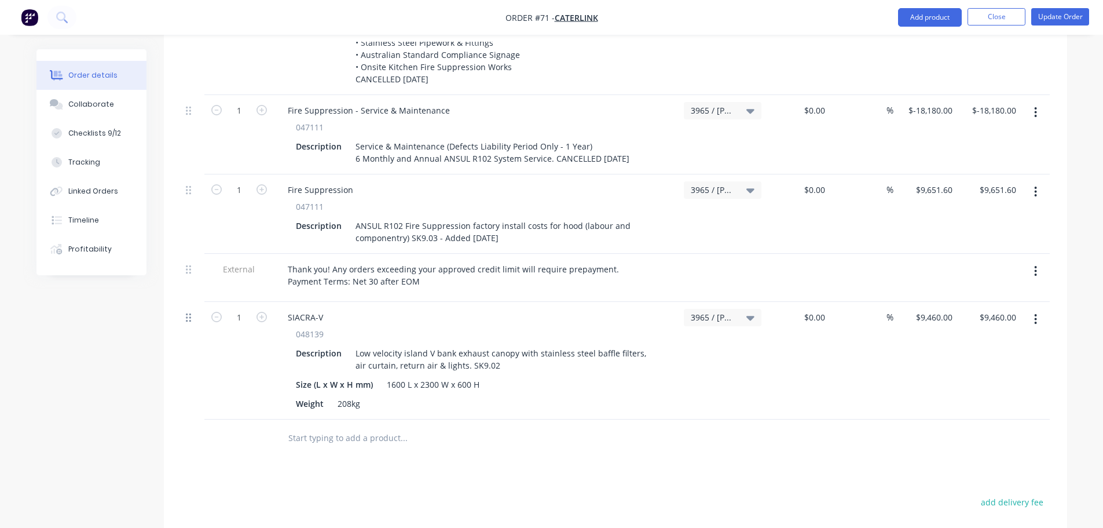
click at [189, 302] on div at bounding box center [192, 361] width 23 height 118
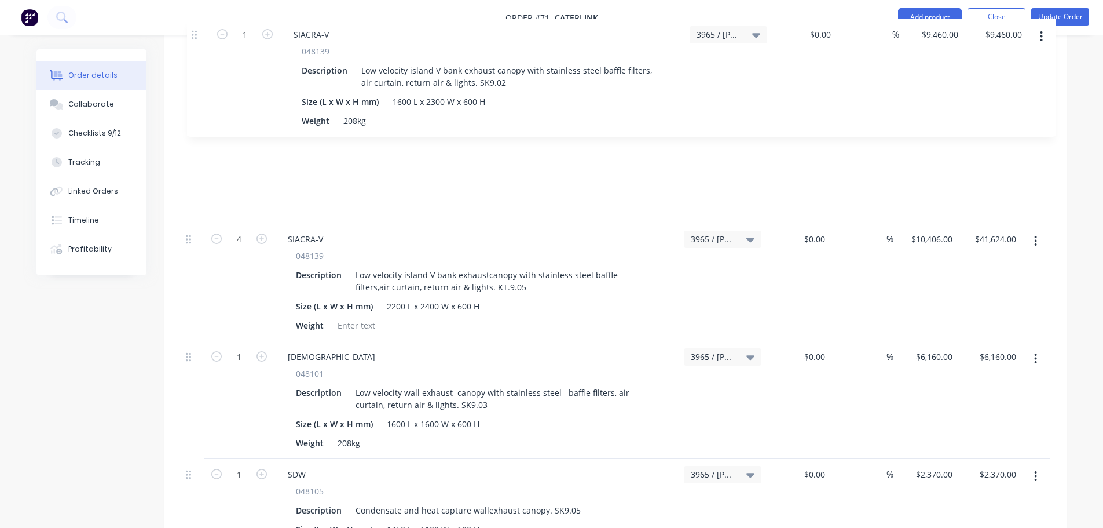
scroll to position [847, 0]
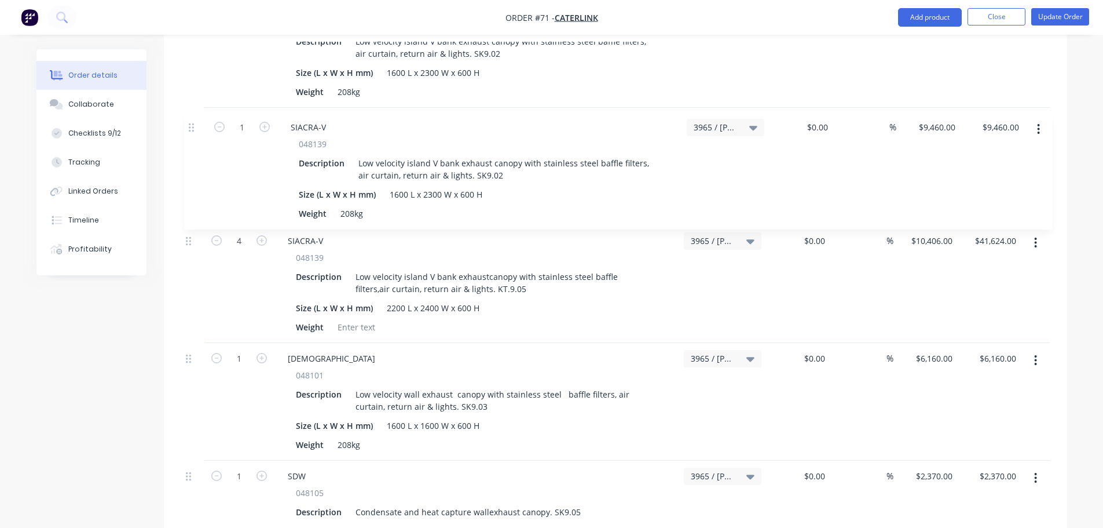
drag, startPoint x: 189, startPoint y: 269, endPoint x: 193, endPoint y: 123, distance: 146.0
click at [193, 123] on div "External J/N 3965 - [PERSON_NAME] - [GEOGRAPHIC_DATA] 1 SACRA 048101 Descriptio…" at bounding box center [615, 504] width 869 height 1571
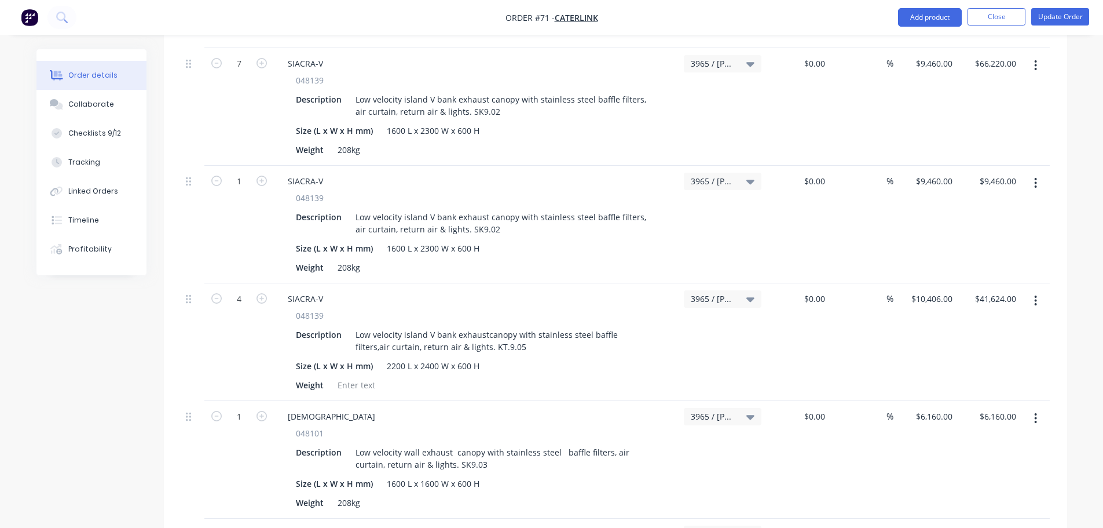
scroll to position [731, 0]
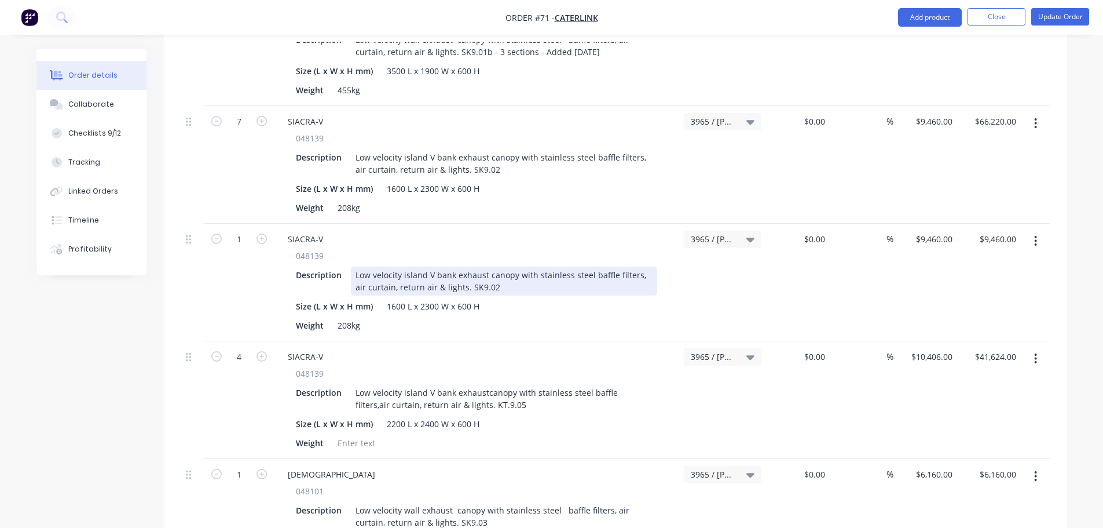
click at [492, 266] on div "Low velocity island V bank exhaust canopy with stainless steel baffle filters, …" at bounding box center [504, 280] width 306 height 29
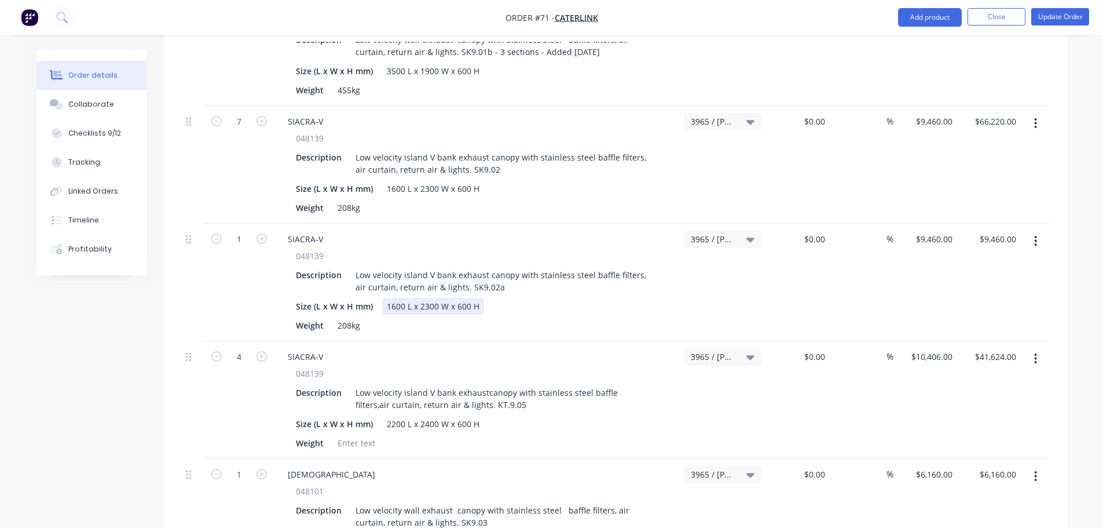
click at [466, 298] on div "1600 L x 2300 W x 600 H" at bounding box center [433, 306] width 102 height 17
click at [238, 290] on div "1" at bounding box center [238, 283] width 69 height 118
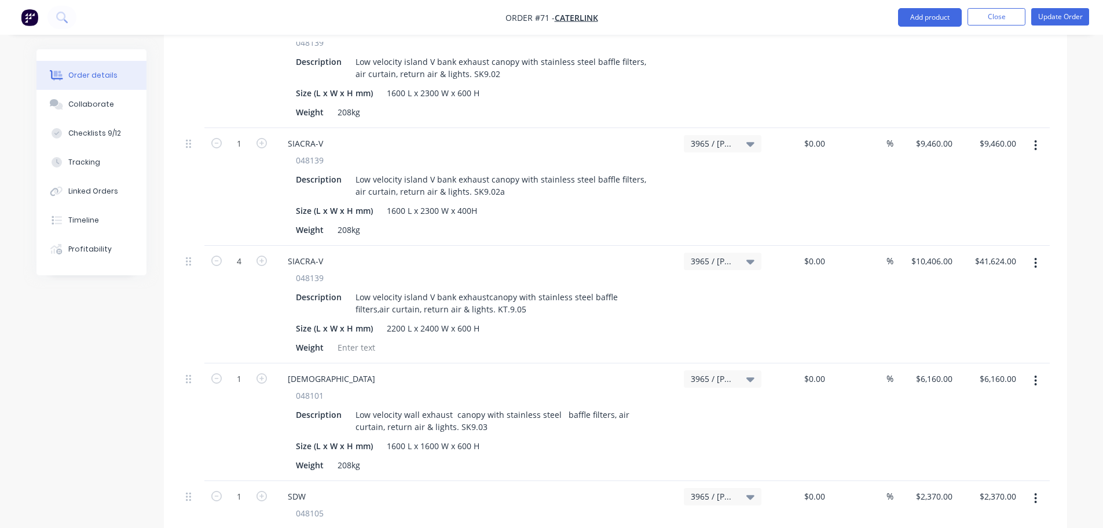
scroll to position [847, 0]
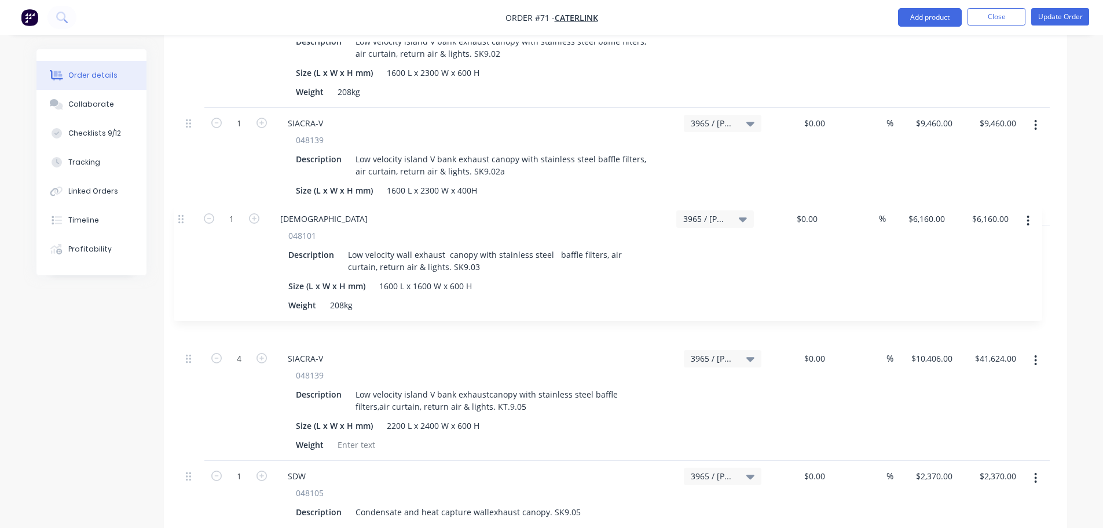
drag, startPoint x: 190, startPoint y: 332, endPoint x: 182, endPoint y: 210, distance: 122.5
click at [182, 210] on div "External J/N 3965 - [PERSON_NAME] - [GEOGRAPHIC_DATA] 1 SACRA 048101 Descriptio…" at bounding box center [615, 504] width 869 height 1571
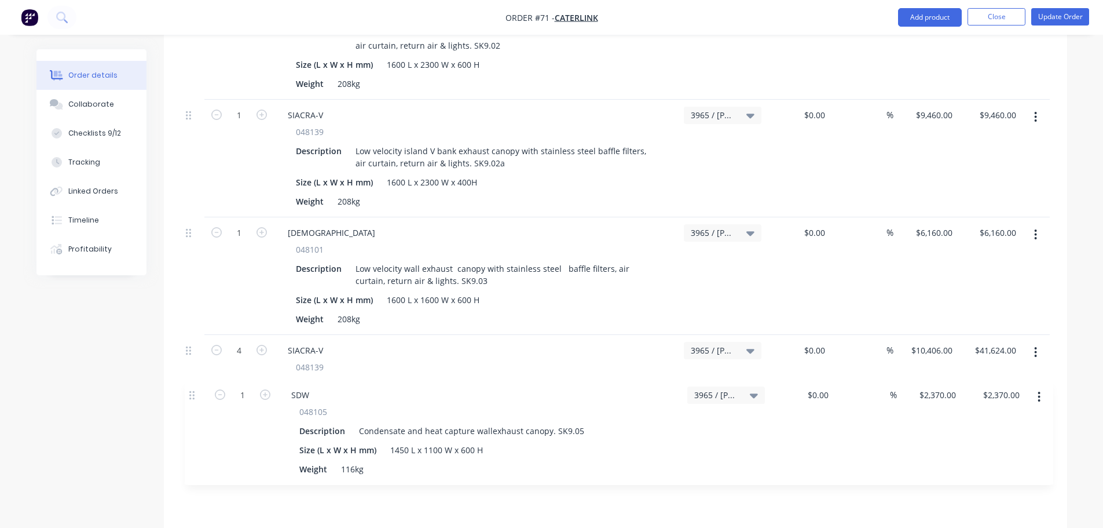
scroll to position [858, 0]
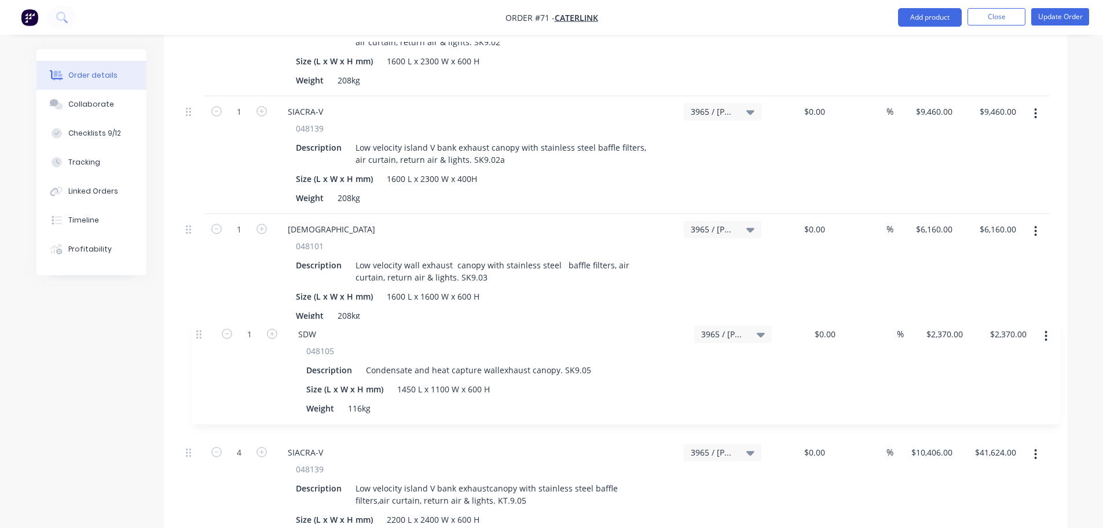
drag, startPoint x: 187, startPoint y: 450, endPoint x: 196, endPoint y: 304, distance: 146.2
click at [196, 309] on div "External J/N 3965 - [PERSON_NAME] - [GEOGRAPHIC_DATA] 1 SACRA 048101 Descriptio…" at bounding box center [615, 493] width 869 height 1571
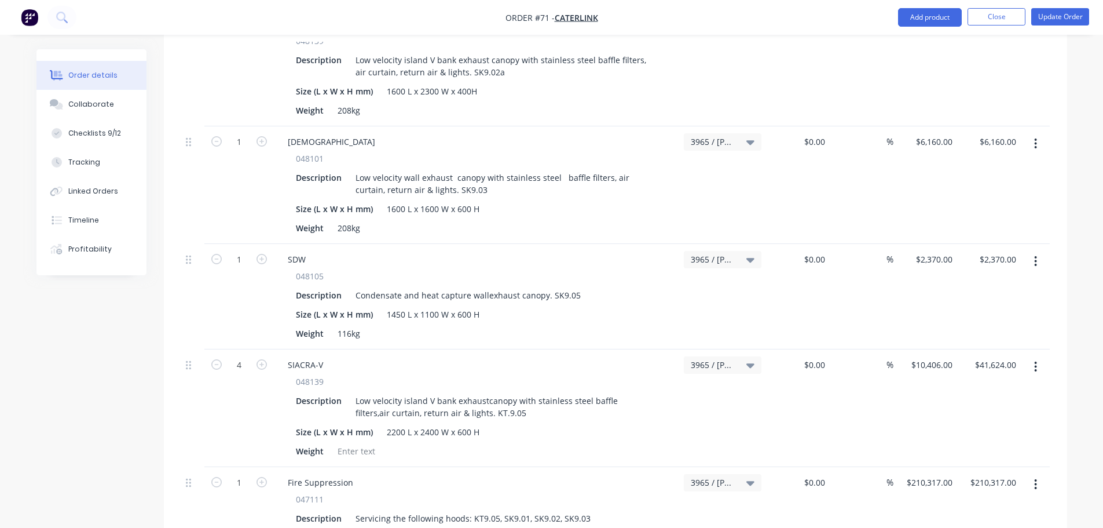
scroll to position [974, 0]
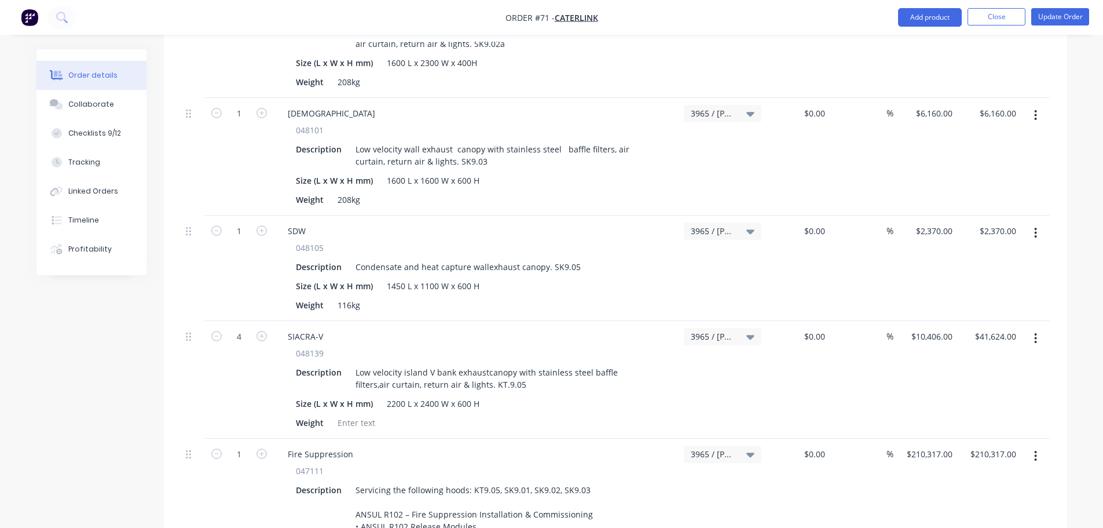
click at [1040, 328] on button "button" at bounding box center [1035, 338] width 27 height 21
click at [215, 331] on icon "button" at bounding box center [216, 336] width 10 height 10
type input "3"
type input "$31,218.00"
click at [1037, 328] on button "button" at bounding box center [1035, 338] width 27 height 21
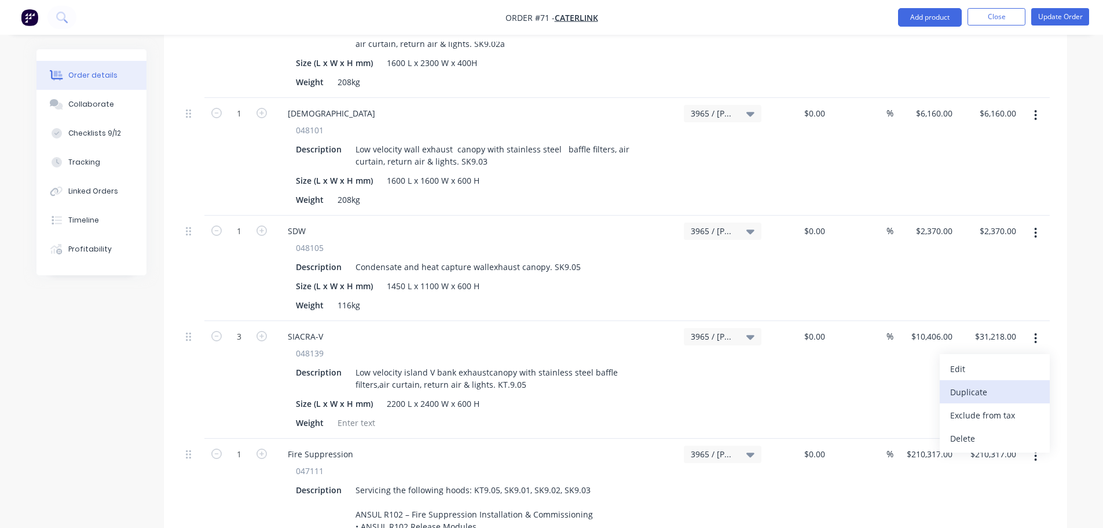
click at [1026, 383] on div "Duplicate" at bounding box center [994, 391] width 89 height 17
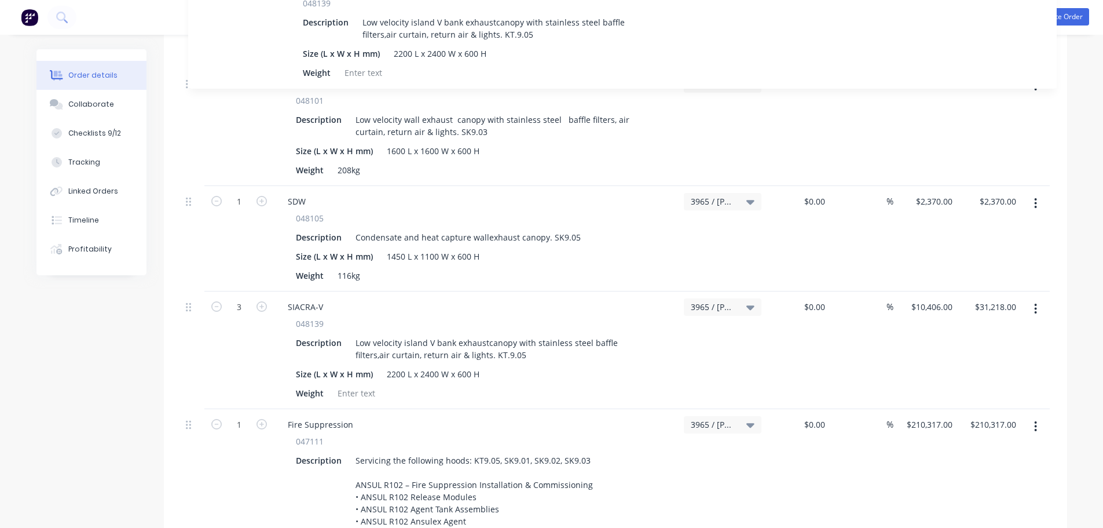
scroll to position [1080, 0]
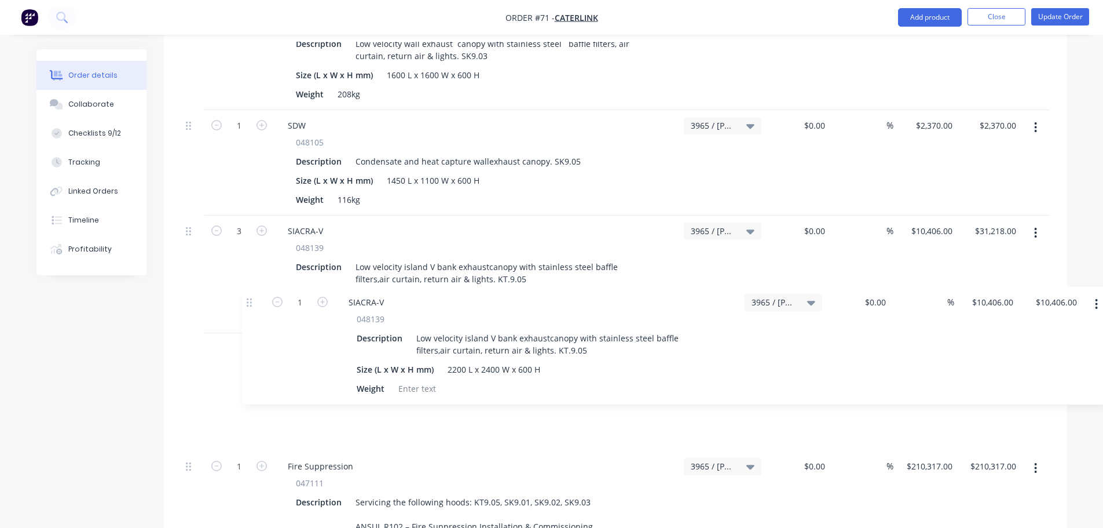
drag, startPoint x: 185, startPoint y: 248, endPoint x: 247, endPoint y: 301, distance: 81.4
click at [247, 301] on div "External J/N 3965 - [PERSON_NAME] - [GEOGRAPHIC_DATA] 1 SACRA 048101 Descriptio…" at bounding box center [615, 330] width 869 height 1689
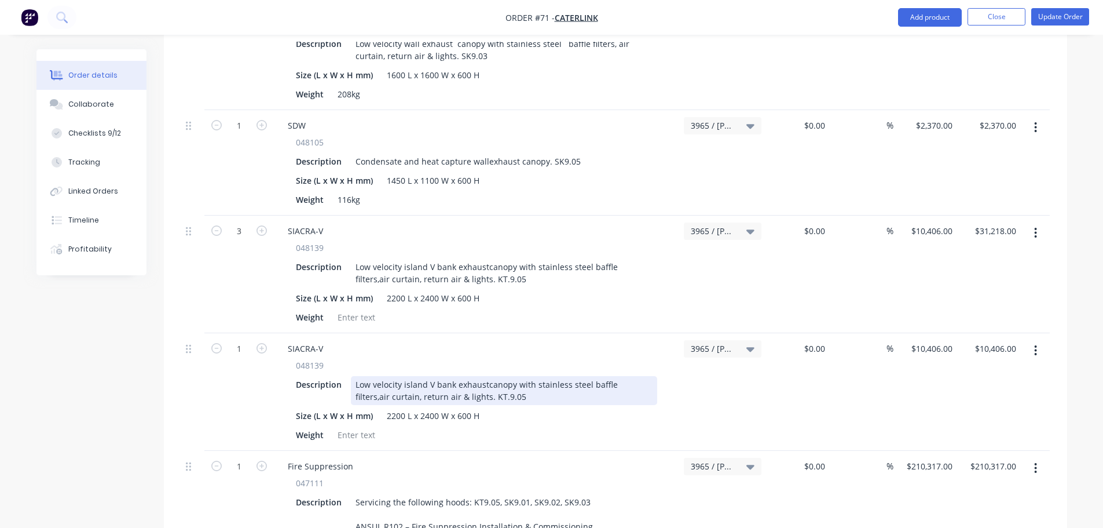
click at [512, 376] on div "Low velocity island V bank exhaustcanopy with stainless steel baffle filters,ai…" at bounding box center [504, 390] width 306 height 29
click at [484, 376] on div "Low velocity island V bank exhaustcanopy with stainless steel baffle filters,ai…" at bounding box center [504, 390] width 306 height 29
click at [635, 376] on div "Low velocity island V bank exhaust canopy with stainless steel baffle filters,a…" at bounding box center [504, 390] width 306 height 29
click at [467, 407] on div "2200 L x 2400 W x 600 H" at bounding box center [433, 415] width 102 height 17
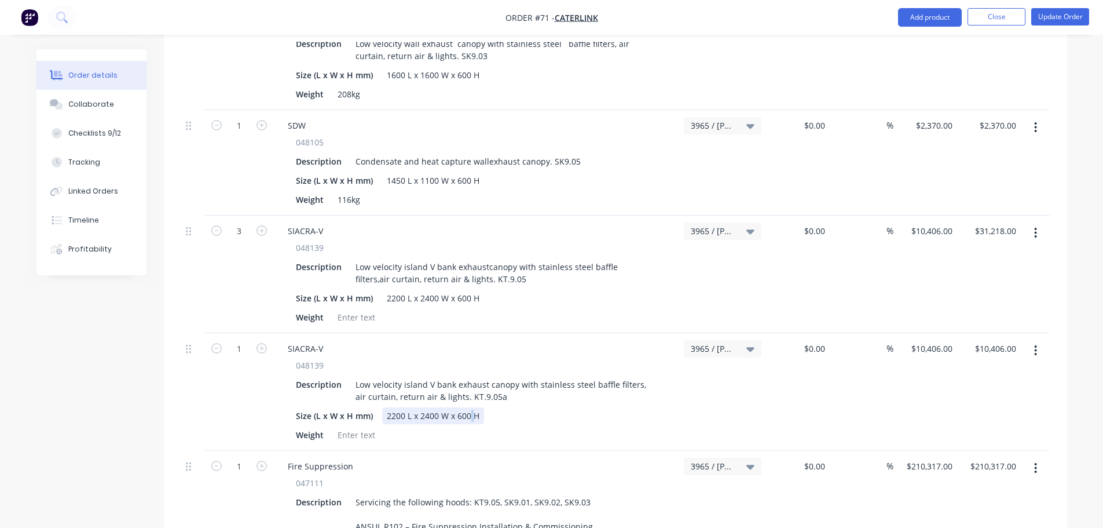
click at [455, 407] on div "2200 L x 2400 W x 600 H" at bounding box center [433, 415] width 102 height 17
click at [505, 376] on div "Low velocity island V bank exhaust canopy with stainless steel baffle filters, …" at bounding box center [504, 390] width 306 height 29
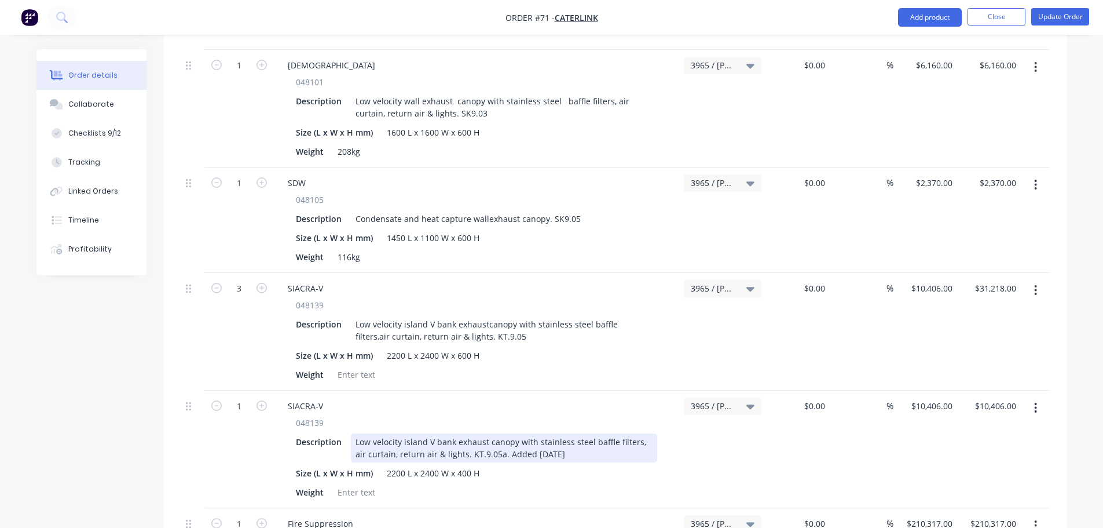
scroll to position [1022, 0]
drag, startPoint x: 576, startPoint y: 434, endPoint x: 572, endPoint y: 429, distance: 6.3
click at [570, 434] on div "Low velocity island V bank exhaust canopy with stainless steel baffle filters, …" at bounding box center [504, 448] width 306 height 29
drag, startPoint x: 572, startPoint y: 427, endPoint x: 493, endPoint y: 429, distance: 78.8
click at [493, 434] on div "Low velocity island V bank exhaust canopy with stainless steel baffle filters, …" at bounding box center [504, 448] width 306 height 29
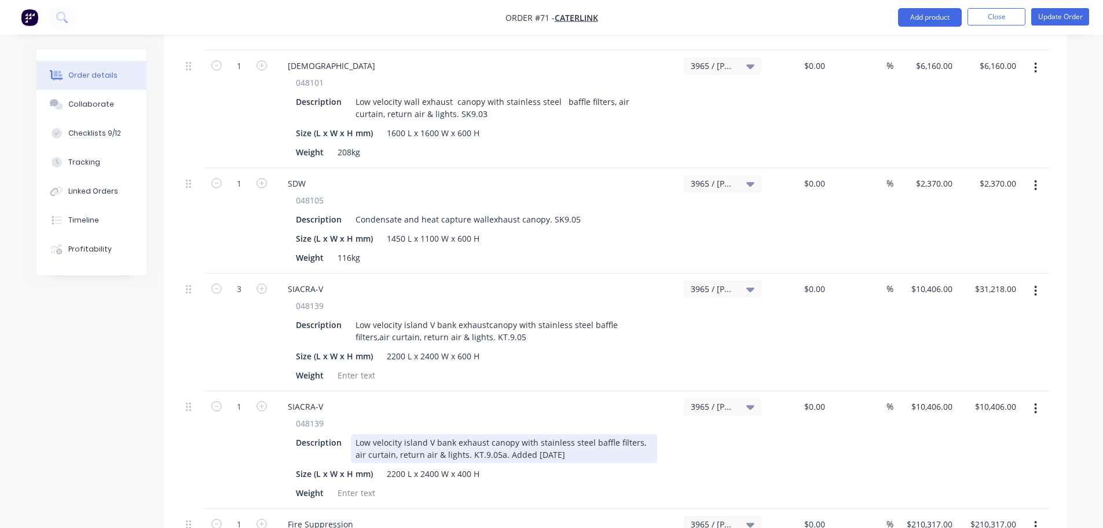
copy div "Added [DATE]"
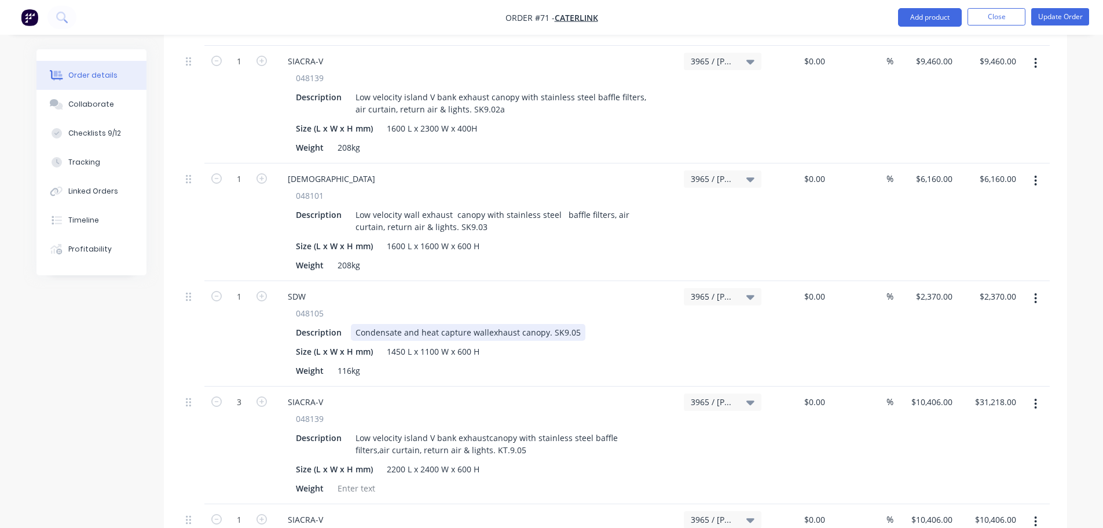
scroll to position [906, 0]
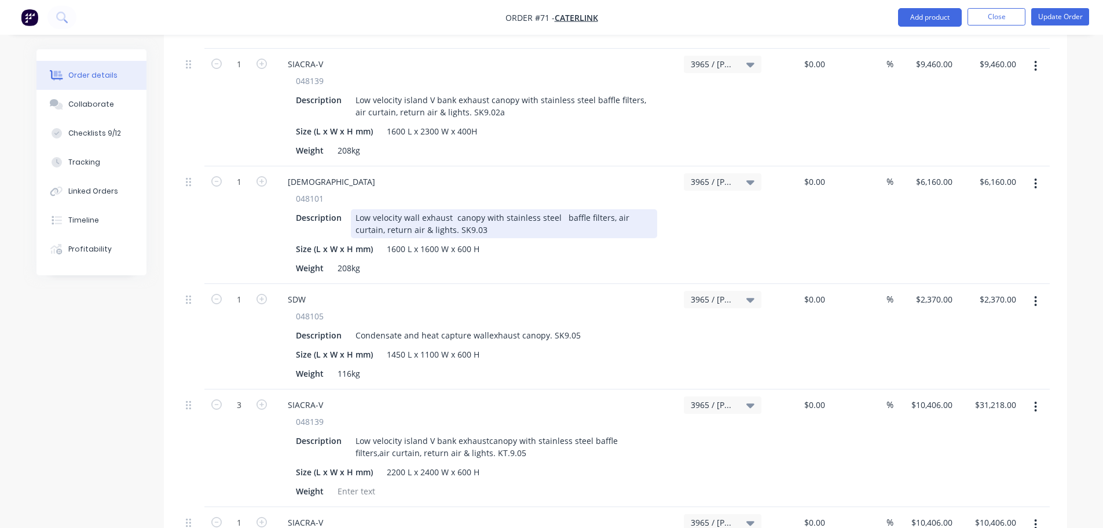
click at [480, 209] on div "Low velocity wall exhaust canopy with stainless steel baffle filters, air curta…" at bounding box center [504, 223] width 306 height 29
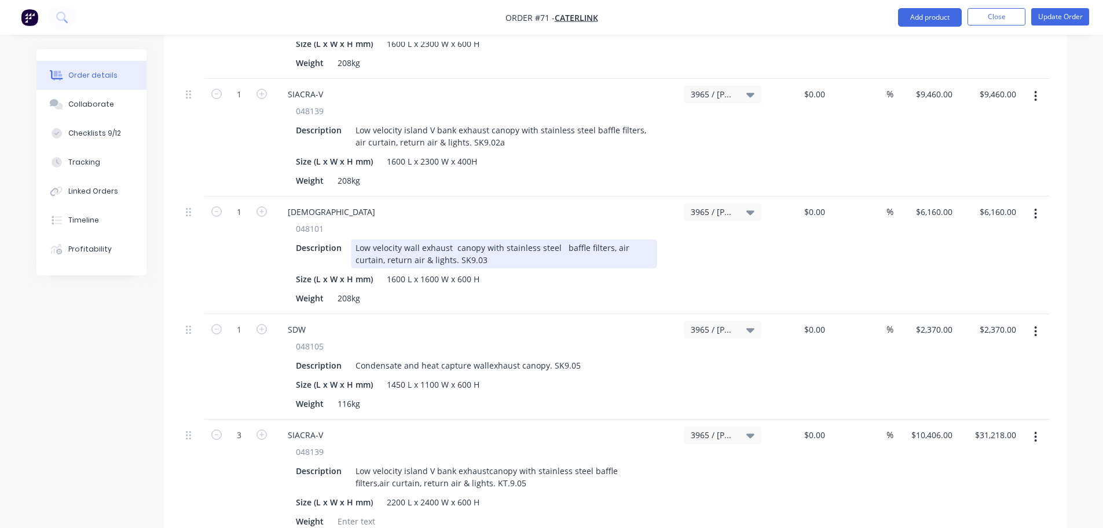
scroll to position [848, 0]
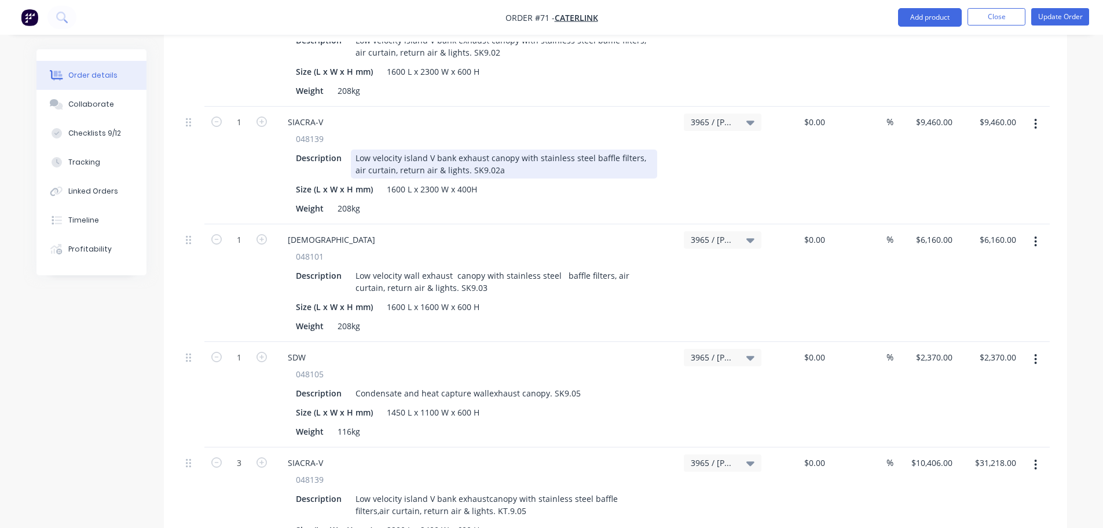
click at [518, 149] on div "Low velocity island V bank exhaust canopy with stainless steel baffle filters, …" at bounding box center [504, 163] width 306 height 29
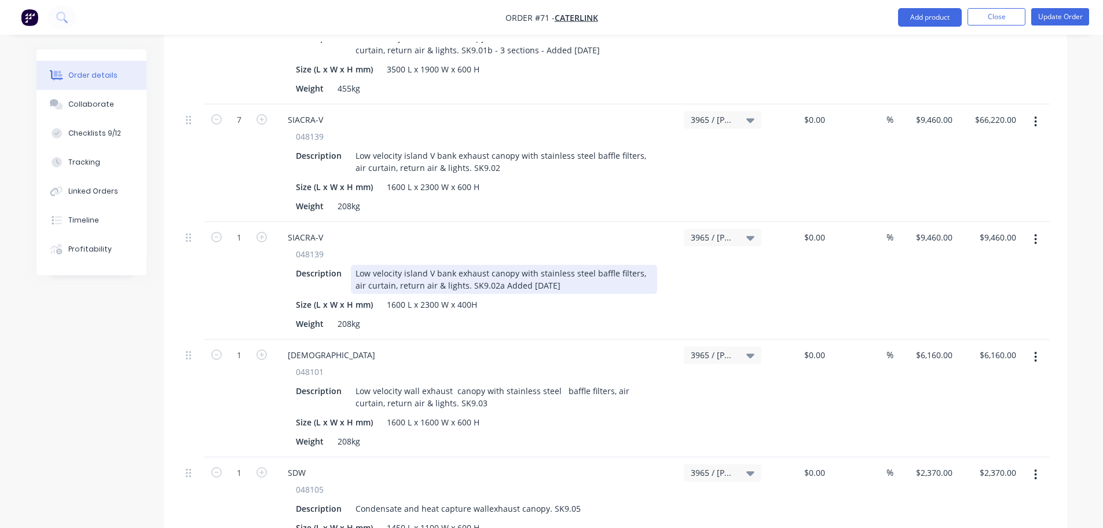
scroll to position [732, 0]
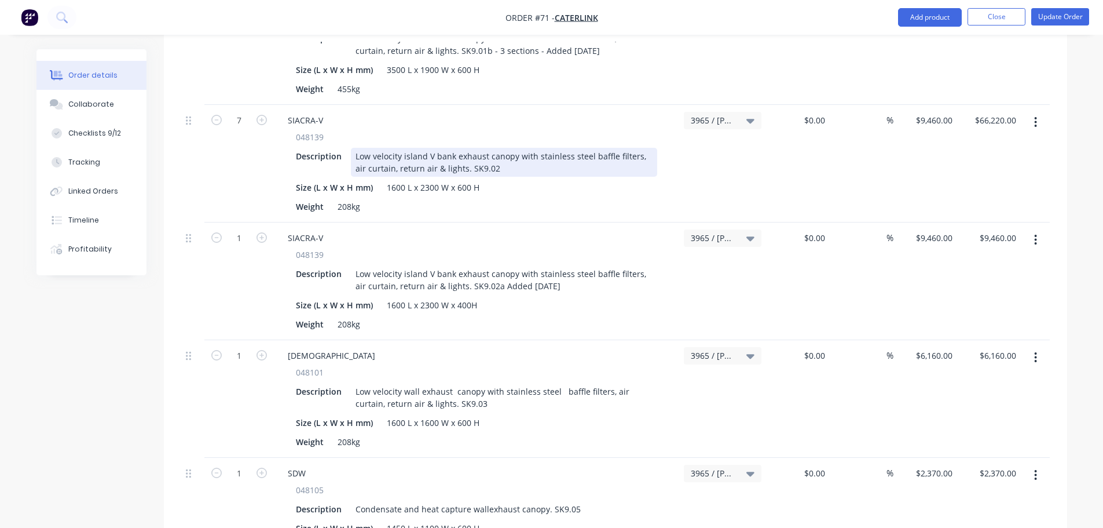
click at [510, 149] on div "Low velocity island V bank exhaust canopy with stainless steel baffle filters, …" at bounding box center [504, 162] width 306 height 29
click at [496, 148] on div "Low velocity island V bank exhaust canopy with stainless steel baffle filters, …" at bounding box center [504, 162] width 306 height 29
click at [481, 148] on div "Low velocity island V bank exhaust canopy with stainless steel baffle filters, …" at bounding box center [504, 162] width 306 height 29
click at [508, 148] on div "Low velocity island V bank exhaust canopy with stainless steel baffle filters, …" at bounding box center [504, 162] width 306 height 29
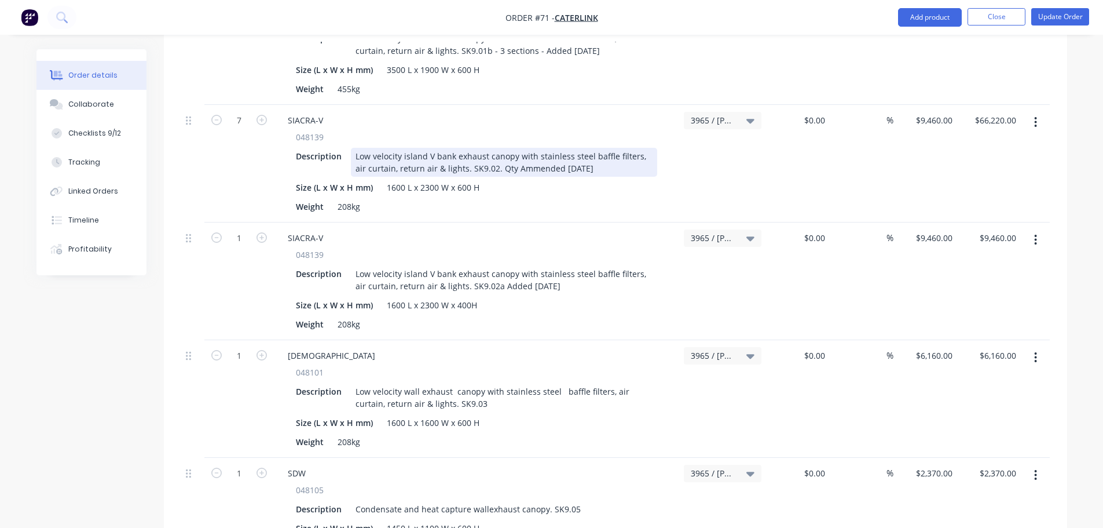
click at [514, 148] on div "Low velocity island V bank exhaust canopy with stainless steel baffle filters, …" at bounding box center [504, 162] width 306 height 29
drag, startPoint x: 529, startPoint y: 137, endPoint x: 487, endPoint y: 144, distance: 42.8
click at [487, 148] on div "Low velocity island V bank exhaust canopy with stainless steel baffle filters, …" at bounding box center [504, 162] width 306 height 29
copy div "Qty Amended [DATE]"
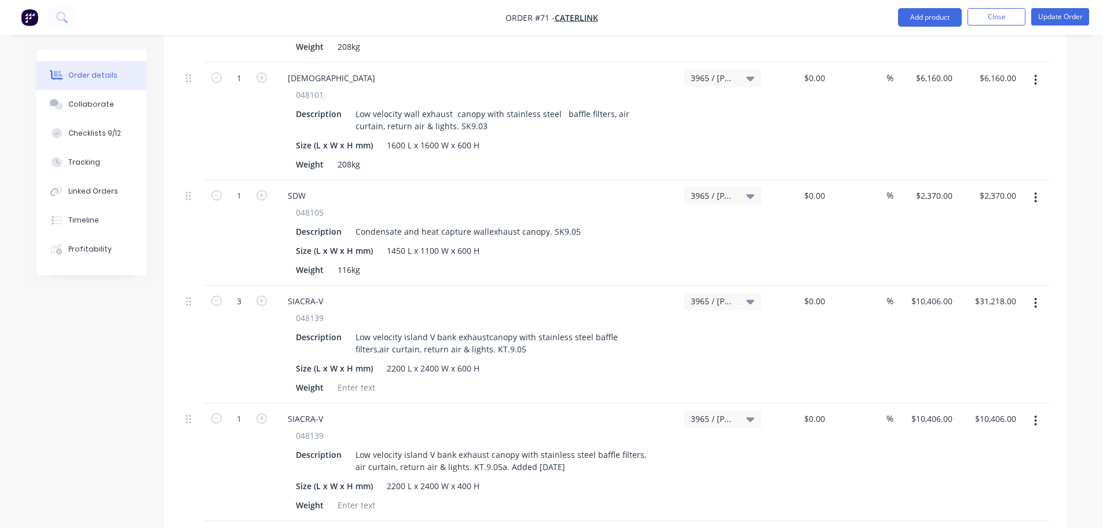
scroll to position [1022, 0]
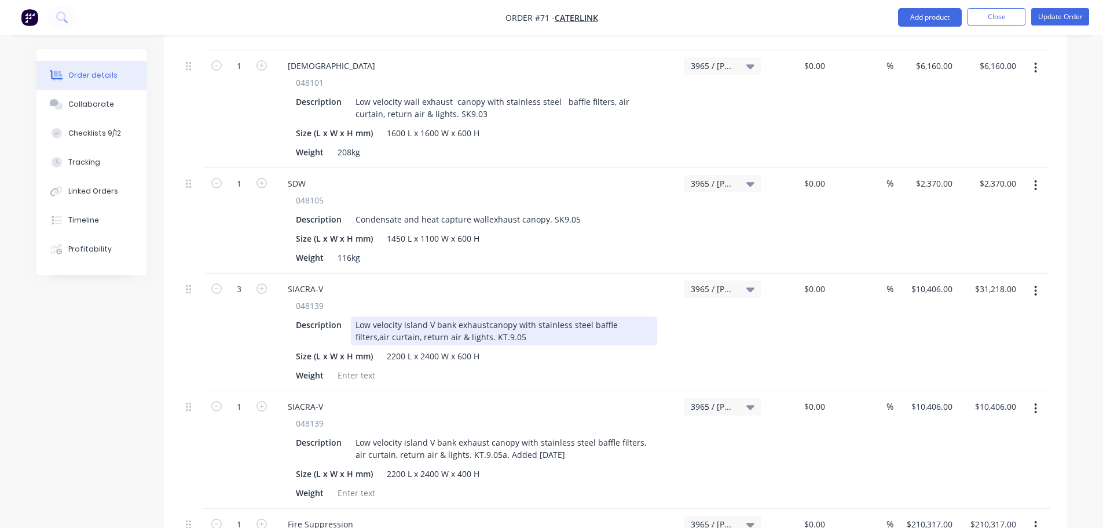
click at [482, 316] on div "Low velocity island V bank exhaustcanopy with stainless steel baffle filters,ai…" at bounding box center [504, 330] width 306 height 29
click at [485, 316] on div "Low velocity island V bank exhaustcanopy with stainless steel baffle filters,ai…" at bounding box center [504, 330] width 306 height 29
click at [635, 316] on div "Low velocity island V bank exhaust canopy with stainless steel baffle filters,a…" at bounding box center [504, 330] width 306 height 29
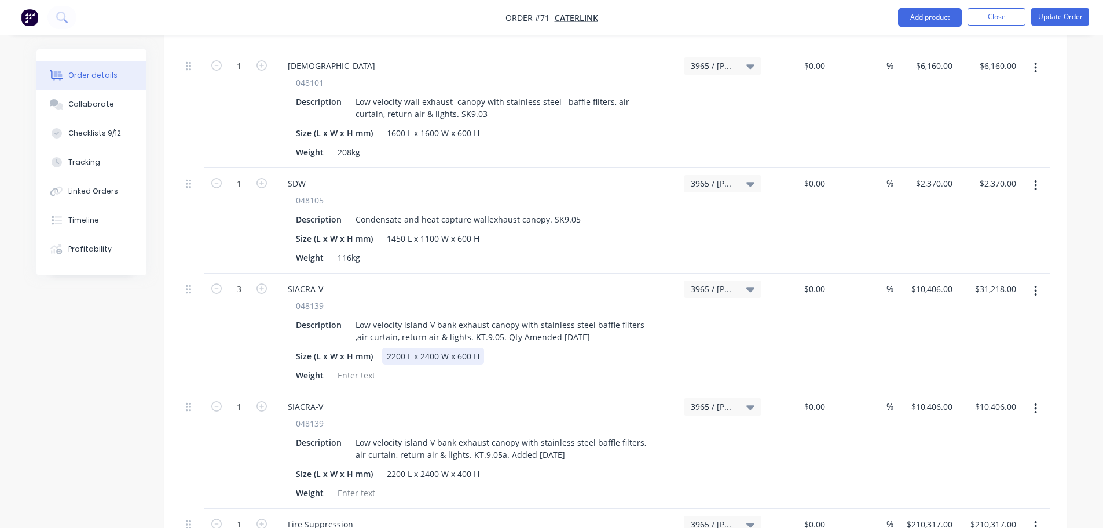
click at [652, 320] on div "048139 Description Low velocity island V bank exhaust canopy with stainless ste…" at bounding box center [477, 341] width 396 height 84
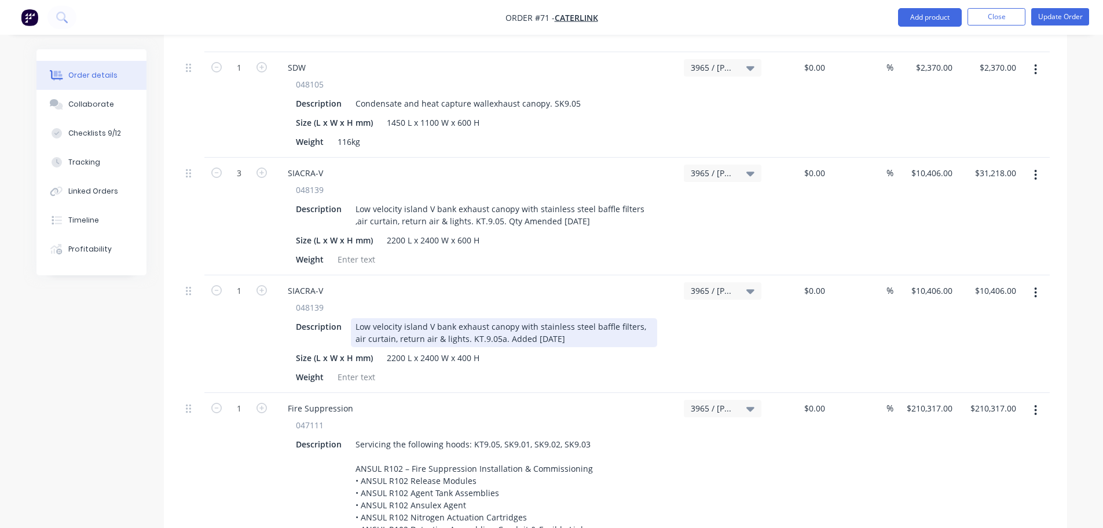
click at [524, 318] on div "Low velocity island V bank exhaust canopy with stainless steel baffle filters, …" at bounding box center [504, 332] width 306 height 29
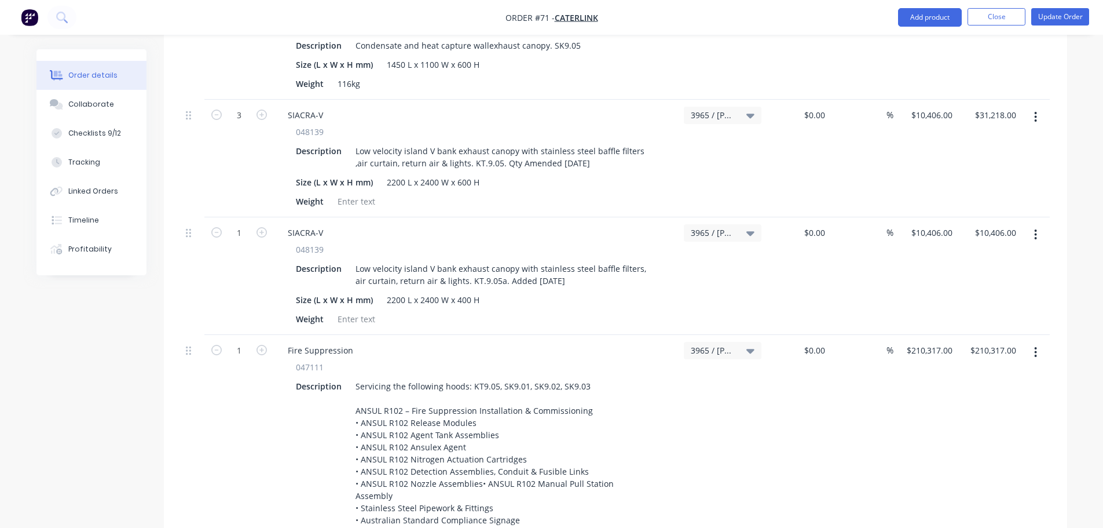
click at [577, 342] on div "Fire Suppression" at bounding box center [477, 350] width 396 height 17
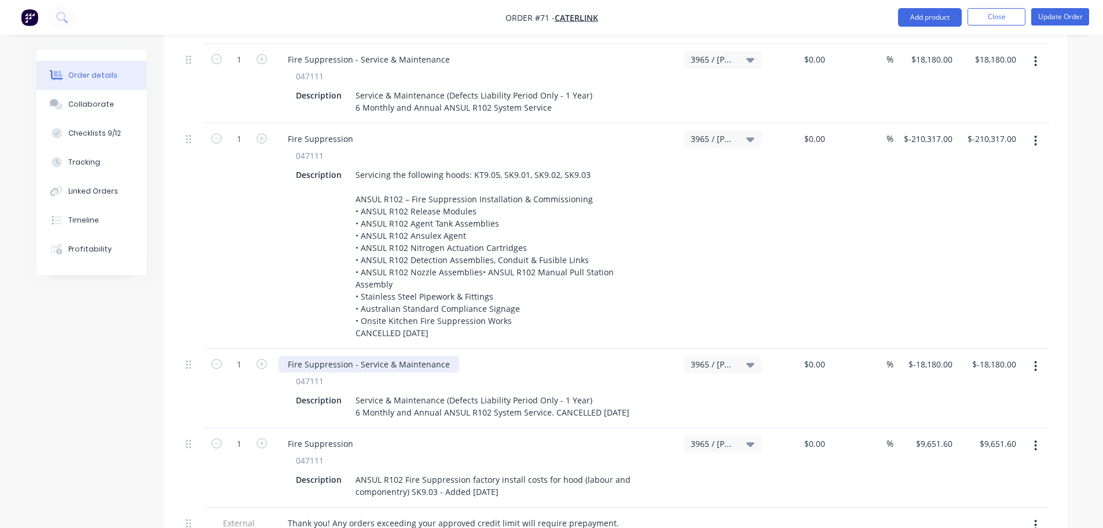
scroll to position [1719, 0]
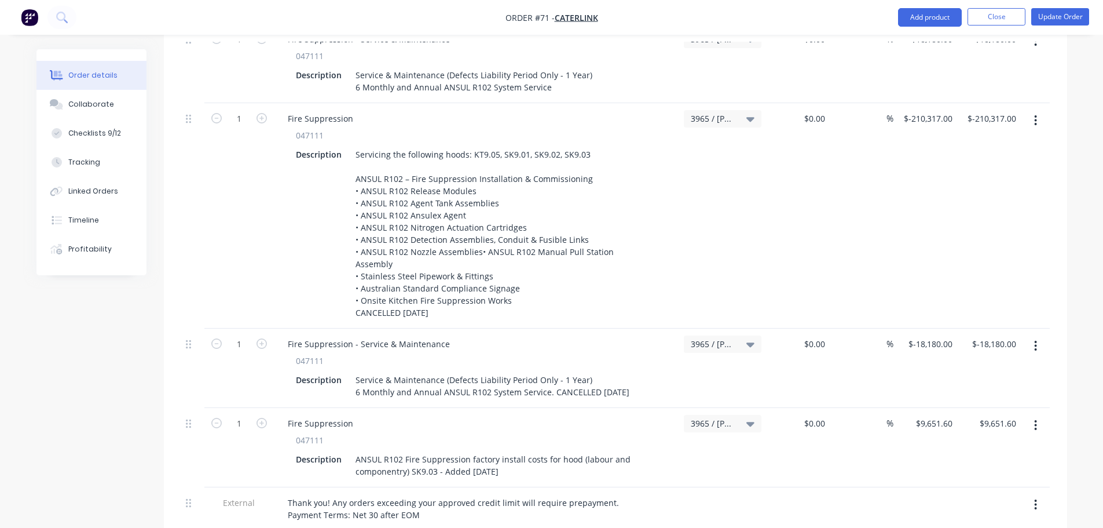
click at [1037, 115] on icon "button" at bounding box center [1036, 120] width 2 height 10
click at [1036, 339] on icon "button" at bounding box center [1035, 345] width 3 height 13
click at [1006, 387] on button "Duplicate" at bounding box center [995, 398] width 110 height 23
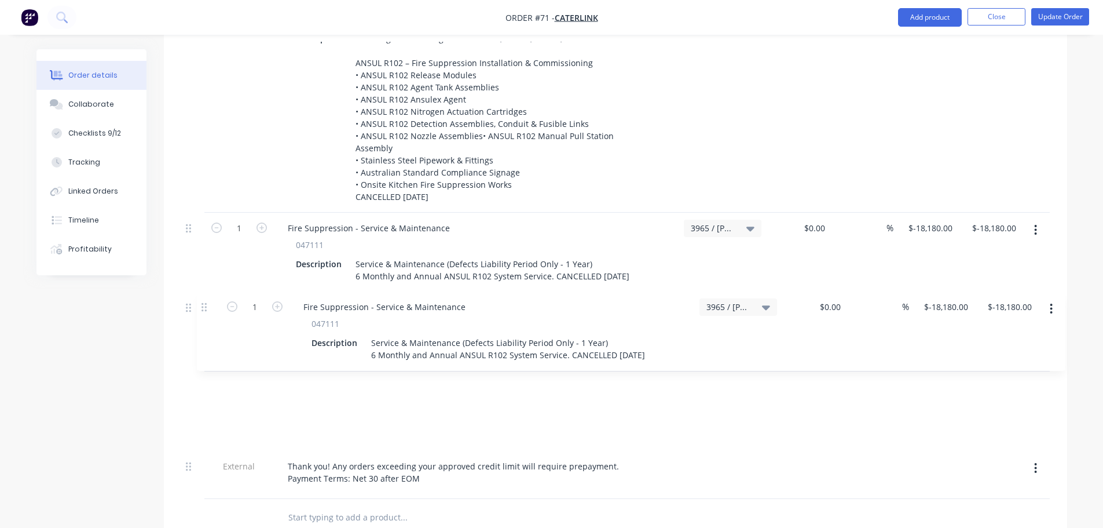
drag, startPoint x: 197, startPoint y: 364, endPoint x: 208, endPoint y: 304, distance: 61.1
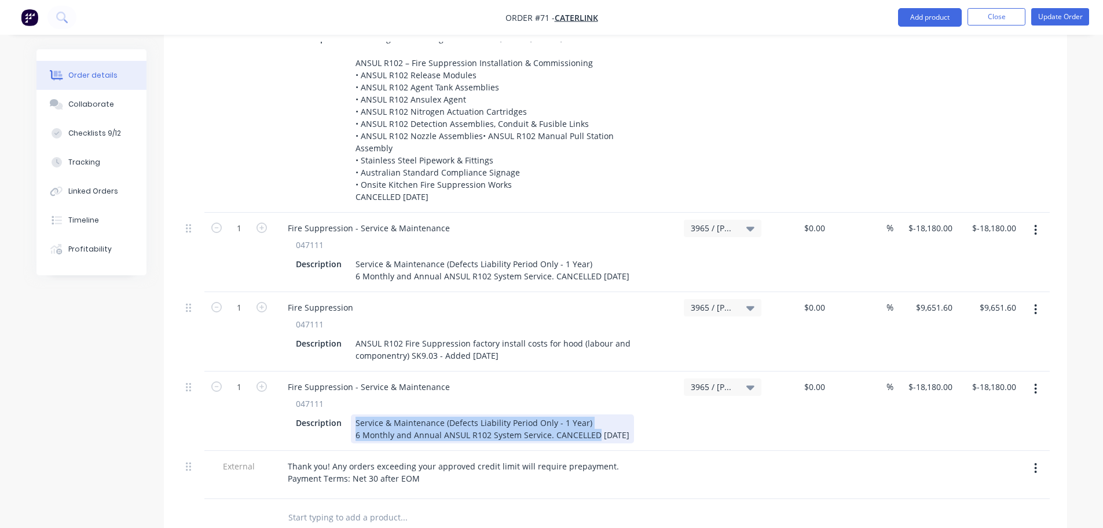
drag, startPoint x: 536, startPoint y: 380, endPoint x: 284, endPoint y: 364, distance: 251.9
click at [284, 397] on div "047111 Description Service & Maintenance (Defects Liability Period Only - 1 Yea…" at bounding box center [477, 420] width 396 height 46
paste div
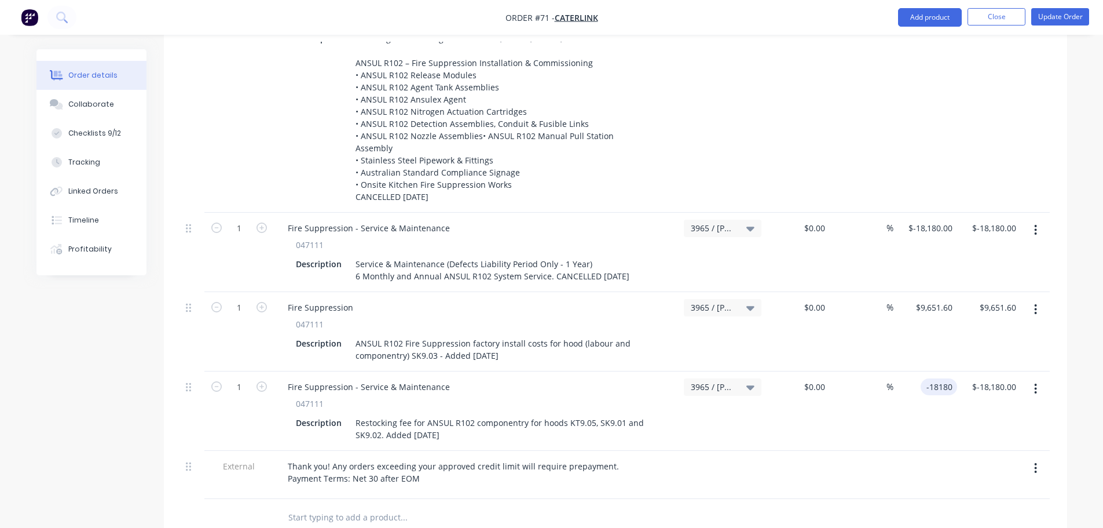
click at [946, 378] on input "-18180" at bounding box center [941, 386] width 32 height 17
type input "$30,706.08"
click at [942, 371] on div "$30,706.08 30706.08" at bounding box center [926, 410] width 64 height 79
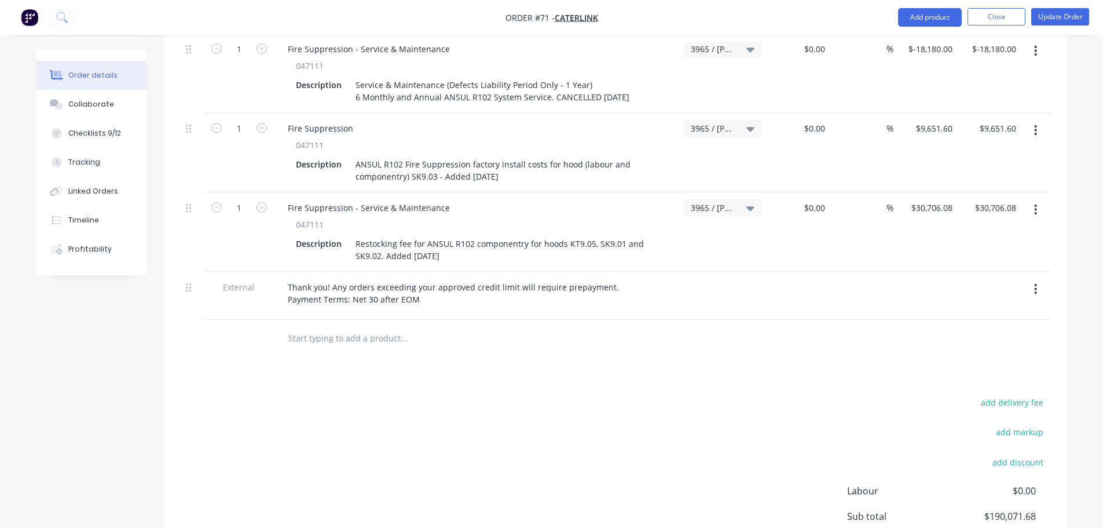
scroll to position [1893, 0]
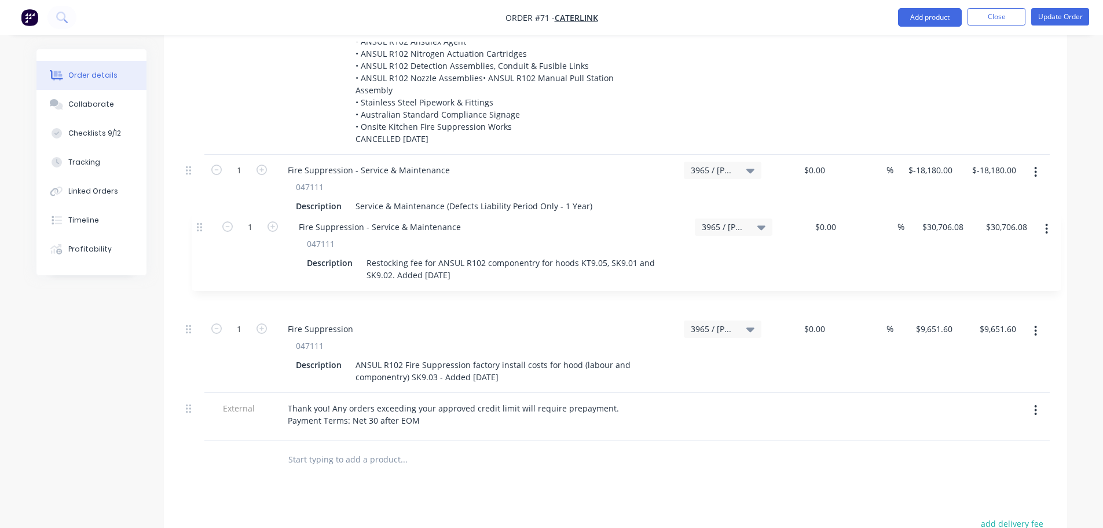
drag, startPoint x: 186, startPoint y: 284, endPoint x: 200, endPoint y: 215, distance: 70.3
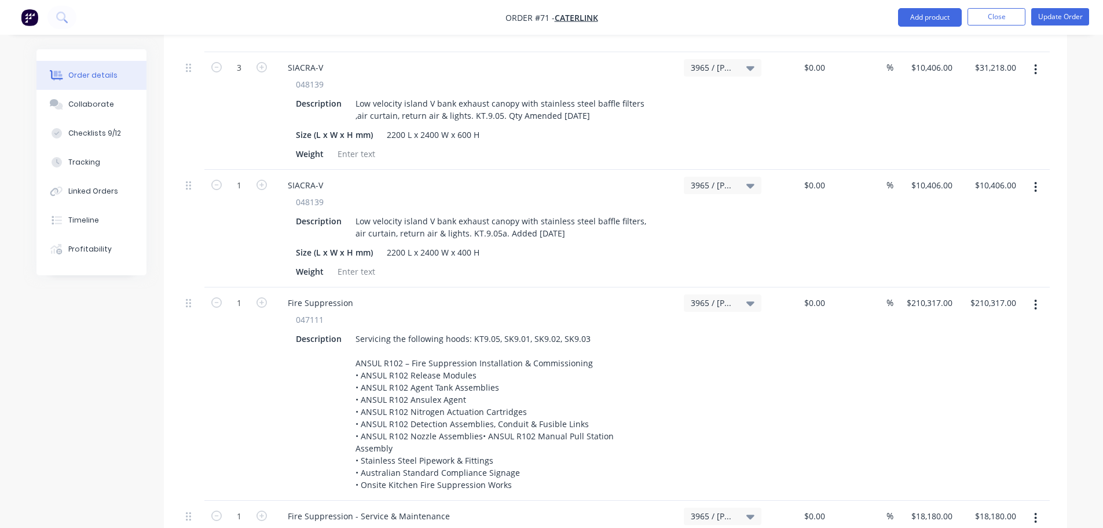
scroll to position [1198, 0]
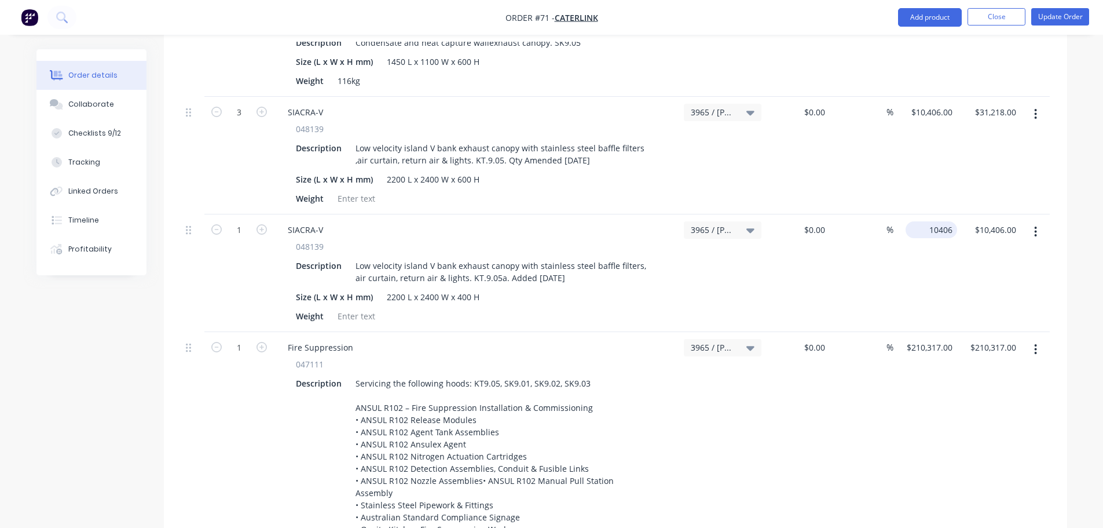
click at [931, 221] on div "10406 $10,406.00" at bounding box center [933, 229] width 47 height 17
type input "$11,566.00"
click at [929, 250] on div "$11,566.00 $11,566.00" at bounding box center [926, 273] width 64 height 118
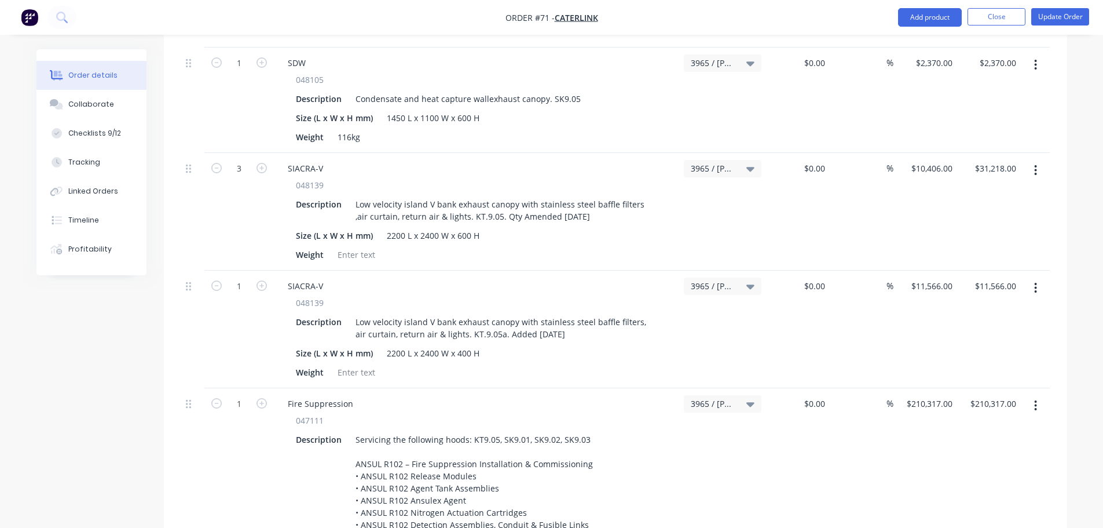
scroll to position [1140, 0]
click at [924, 155] on div "10406 $10,406.00" at bounding box center [926, 214] width 64 height 118
type input "$11,566.00"
type input "$34,698.00"
click at [916, 216] on div "$11,566.00 $11,566.00" at bounding box center [926, 214] width 64 height 118
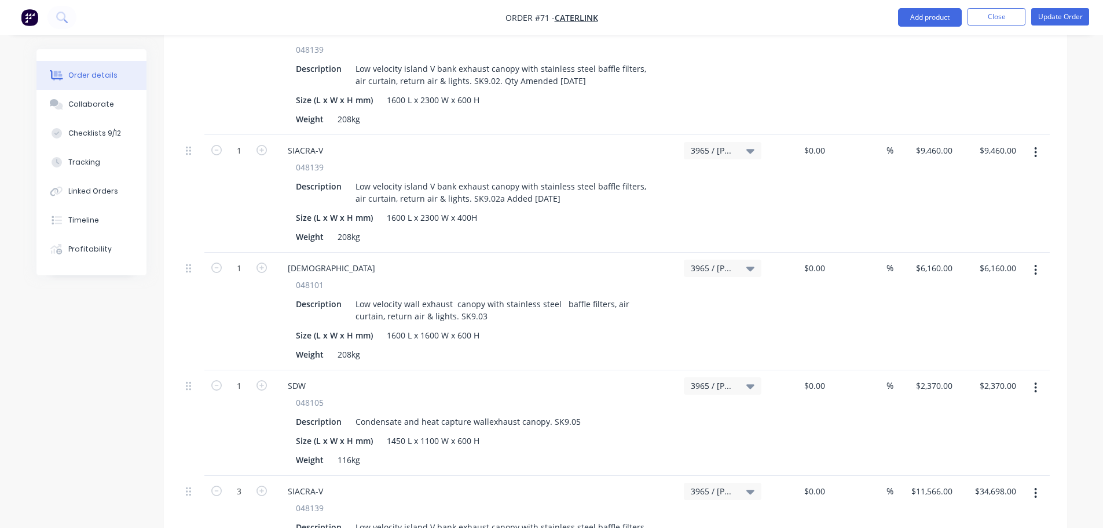
scroll to position [793, 0]
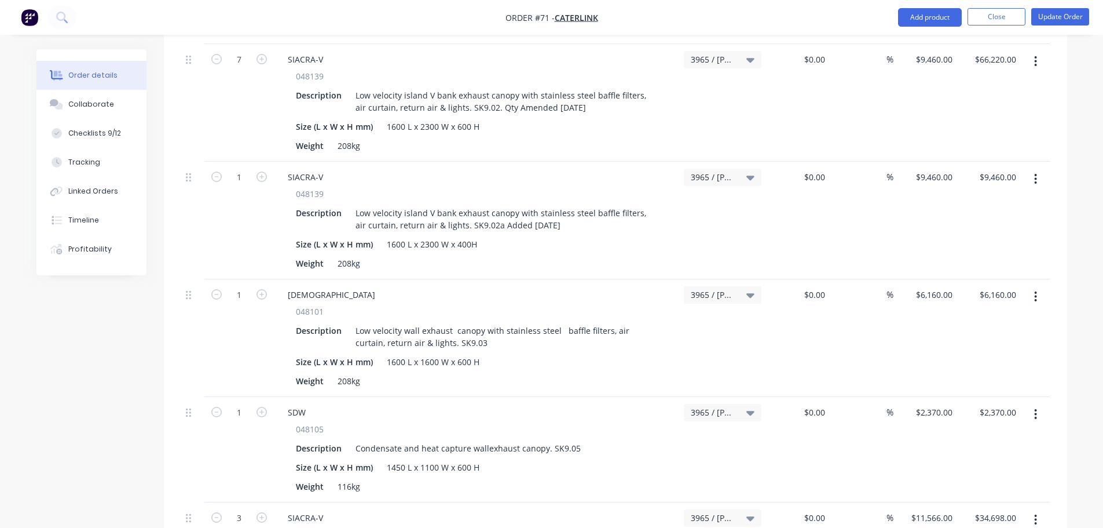
click at [1004, 203] on div "$9,460.00 $9,460.00" at bounding box center [989, 221] width 64 height 118
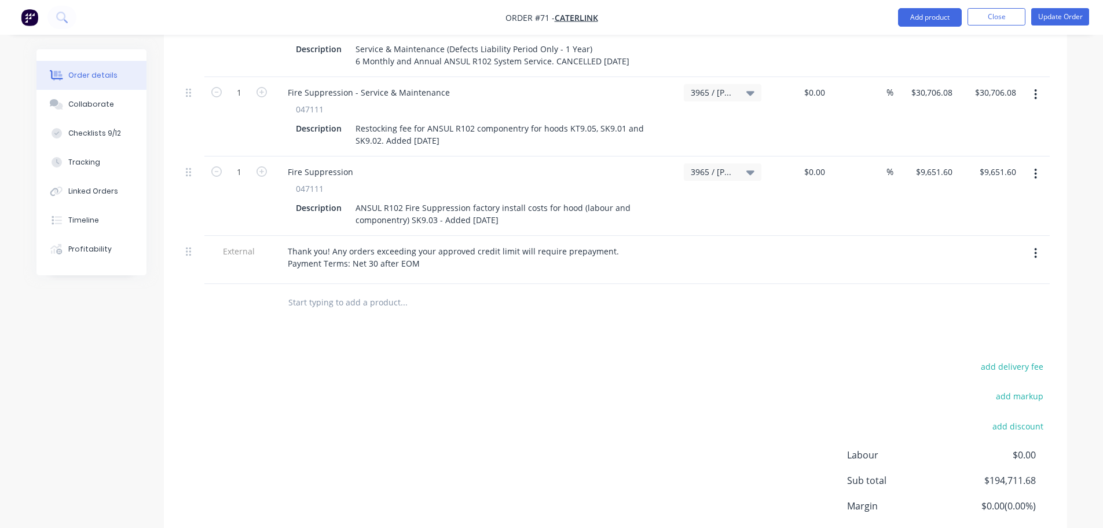
scroll to position [2088, 0]
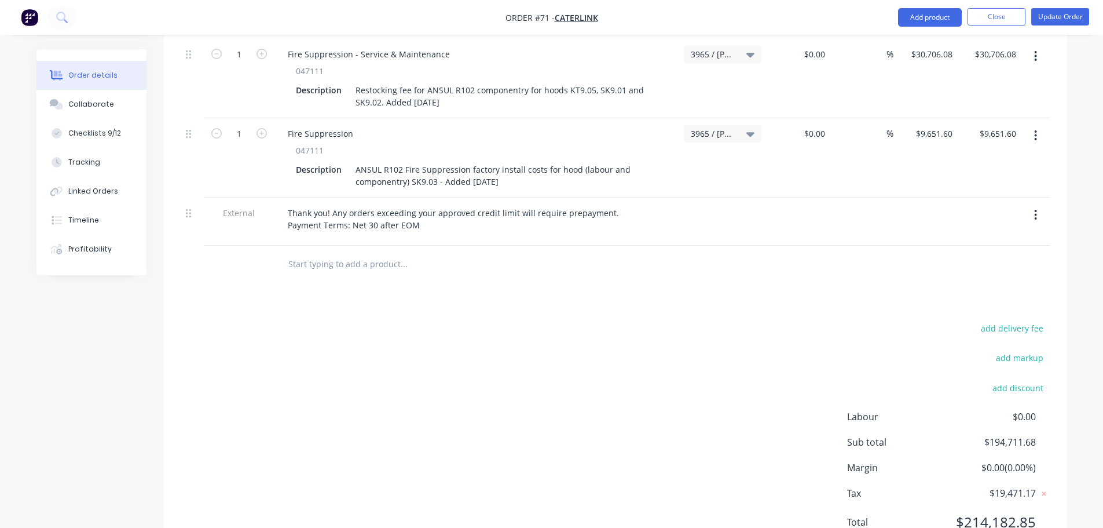
click at [840, 320] on div "add delivery fee add markup add discount Labour $0.00 Sub total $194,711.68 Mar…" at bounding box center [615, 432] width 869 height 224
